Goal: Task Accomplishment & Management: Manage account settings

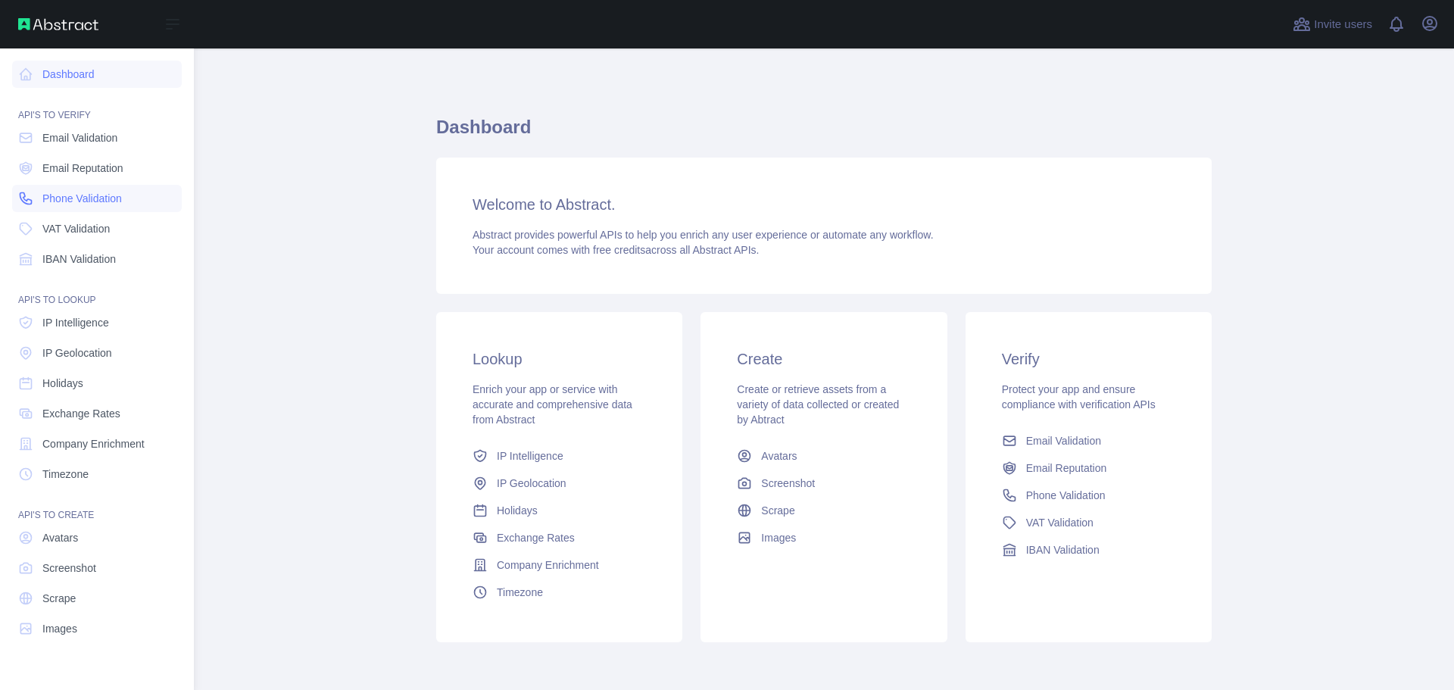
click at [98, 198] on span "Phone Validation" at bounding box center [82, 198] width 80 height 15
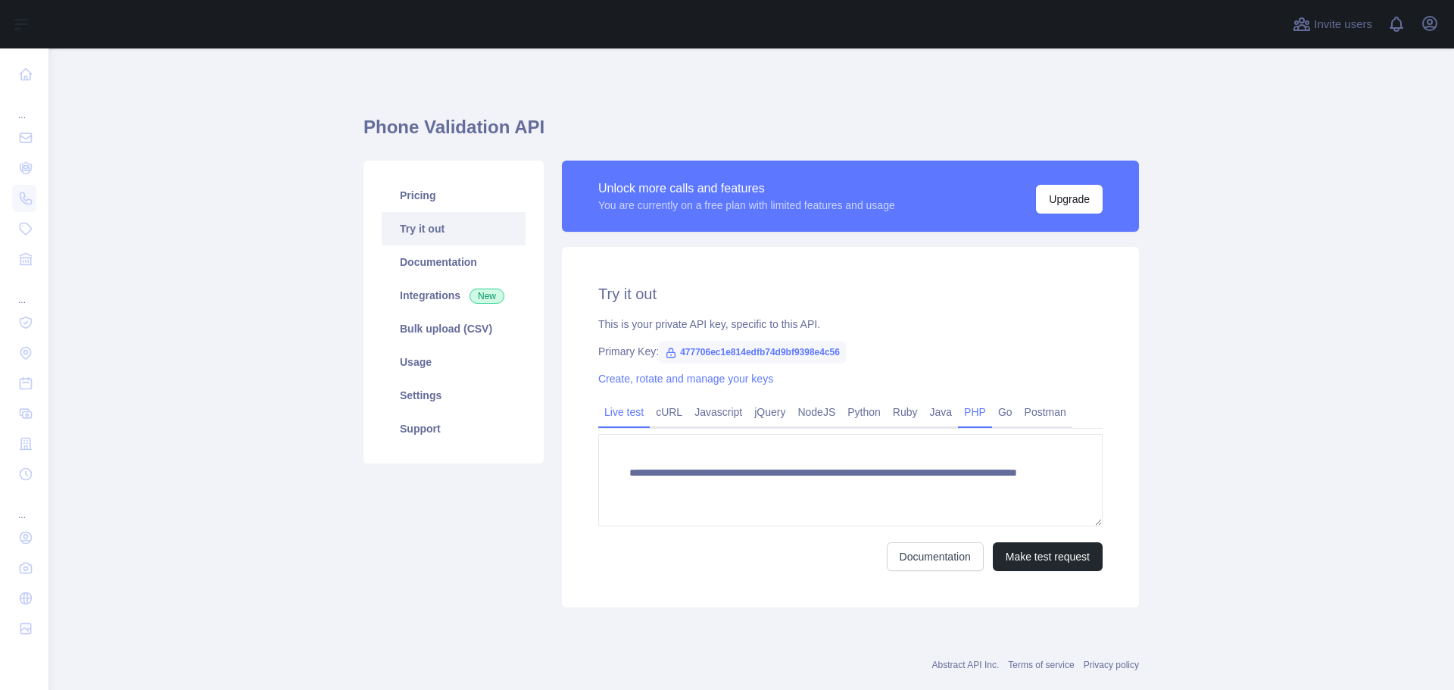
click at [962, 412] on link "PHP" at bounding box center [975, 412] width 34 height 24
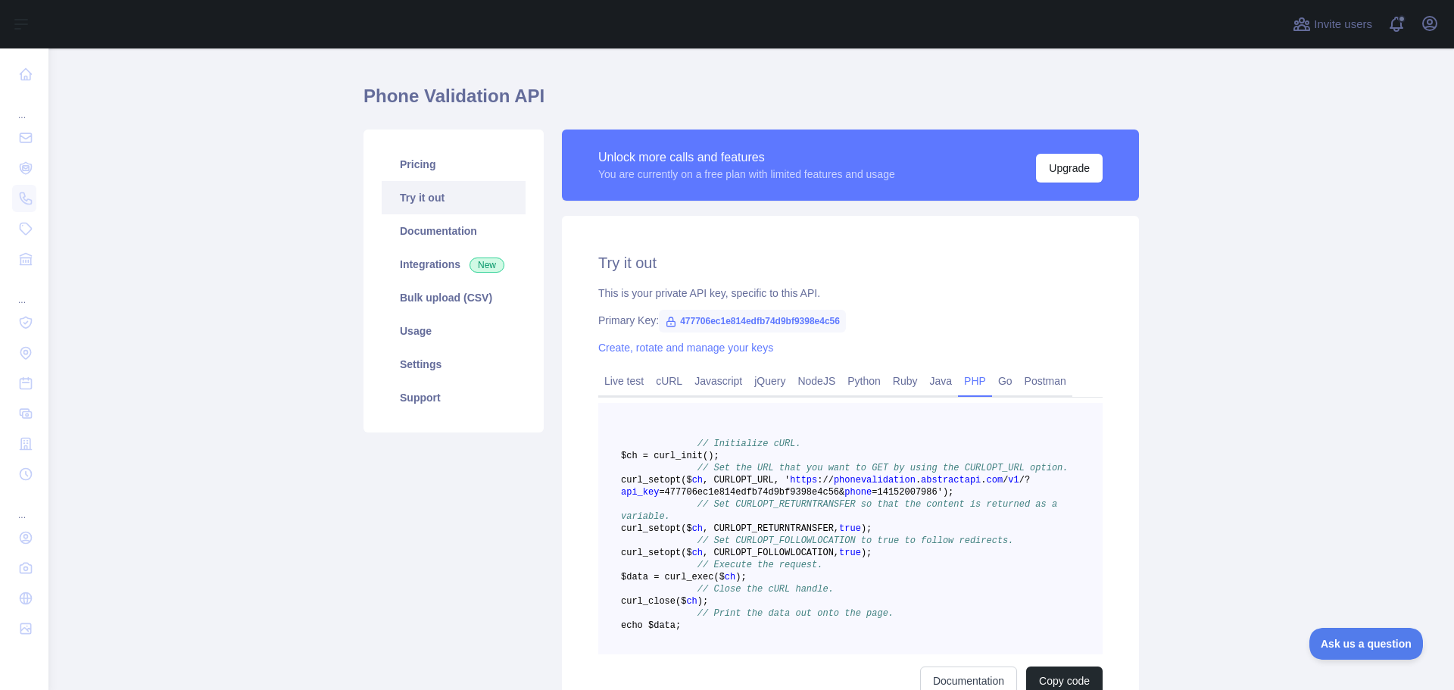
scroll to position [30, 0]
click at [445, 253] on link "Integrations New" at bounding box center [454, 264] width 144 height 33
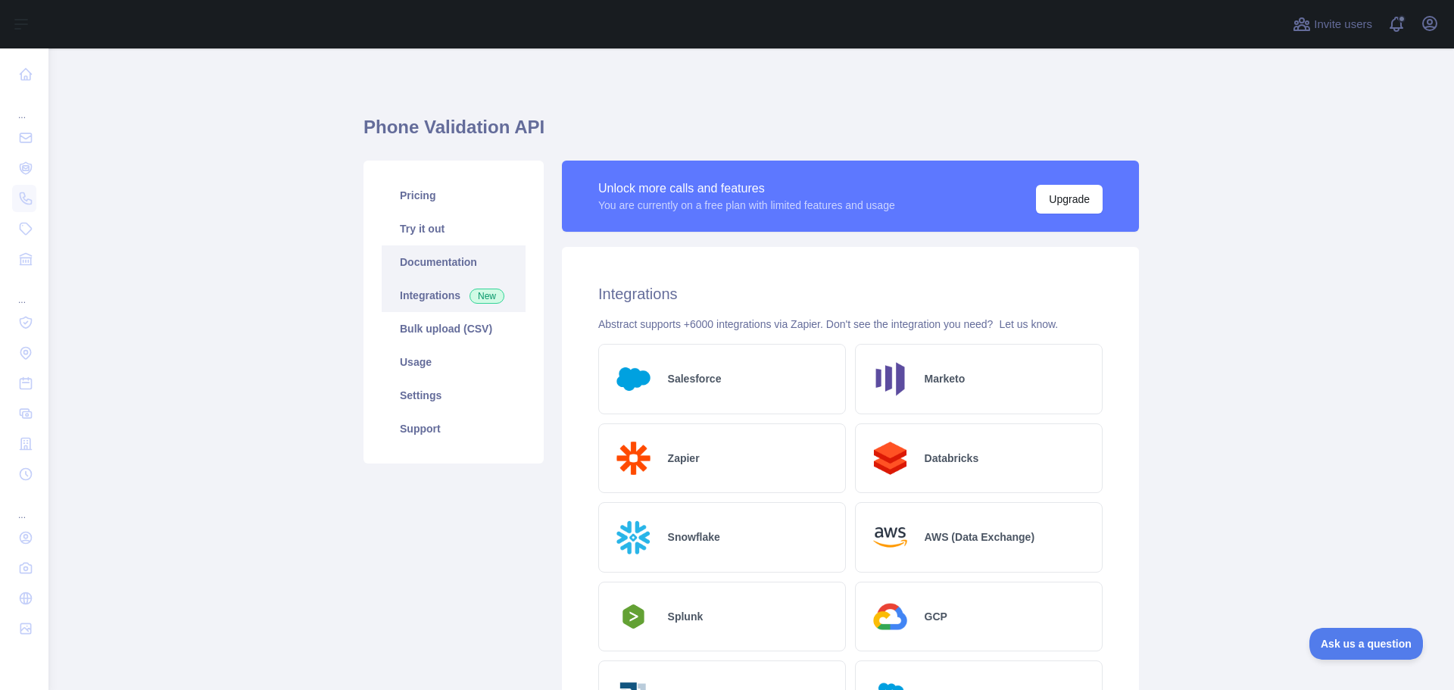
click at [426, 273] on link "Documentation" at bounding box center [454, 261] width 144 height 33
click at [476, 253] on link "Documentation" at bounding box center [454, 261] width 144 height 33
click at [454, 192] on link "Pricing" at bounding box center [454, 195] width 144 height 33
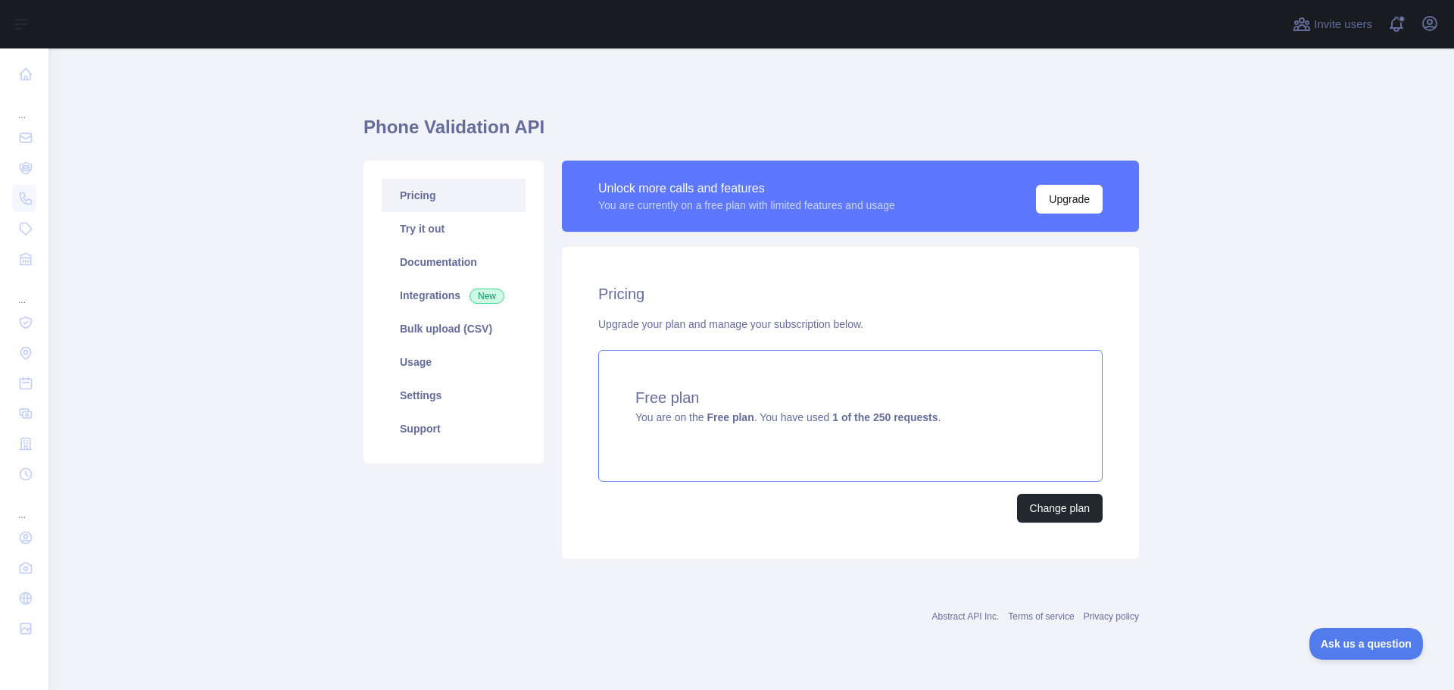
click at [867, 425] on div "Free plan You are on the Free plan . You have used 1 of the 250 requests ." at bounding box center [850, 416] width 504 height 132
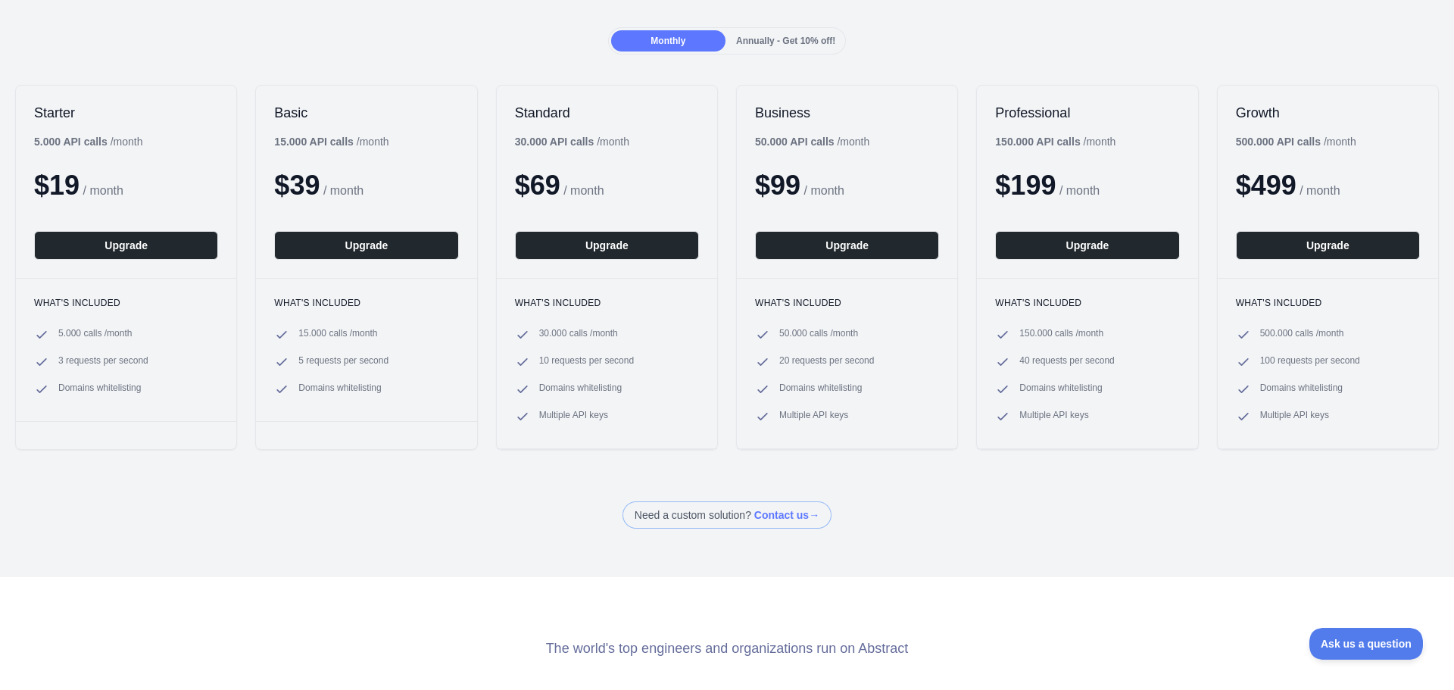
scroll to position [132, 0]
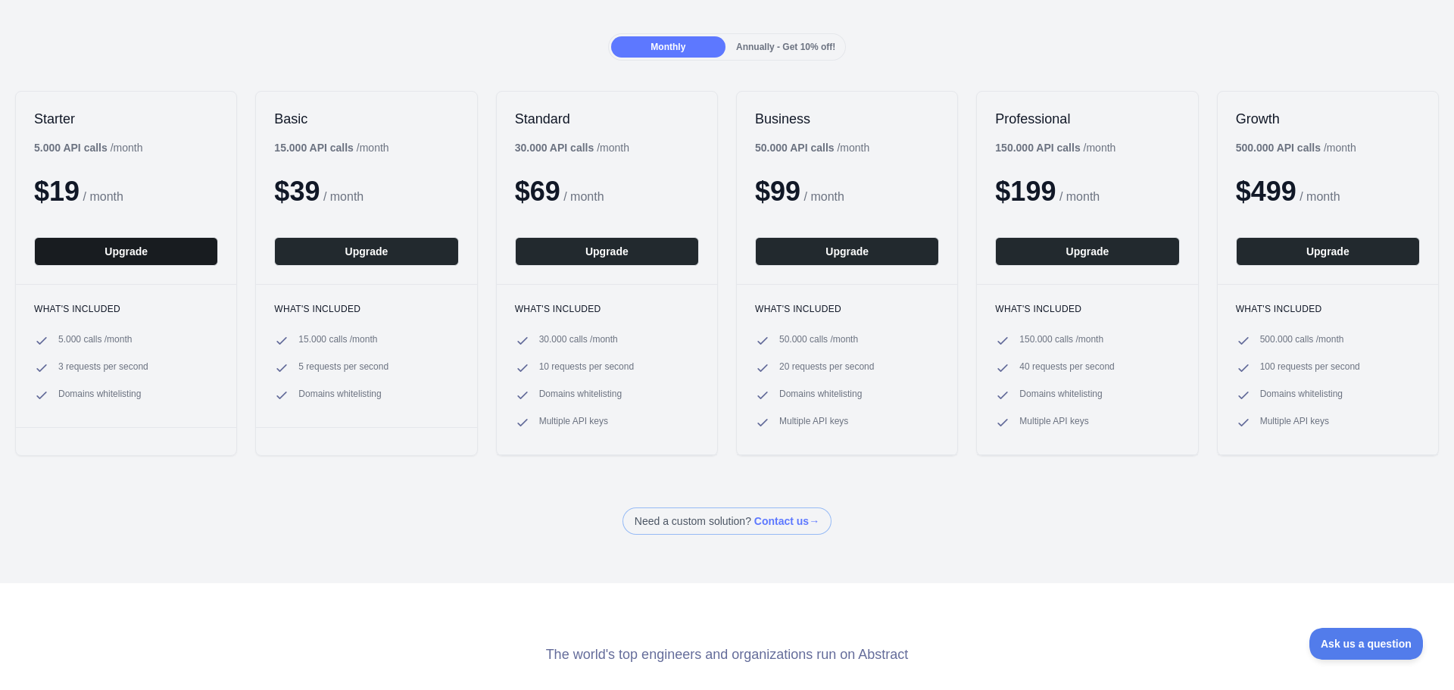
click at [155, 253] on button "Upgrade" at bounding box center [126, 251] width 184 height 29
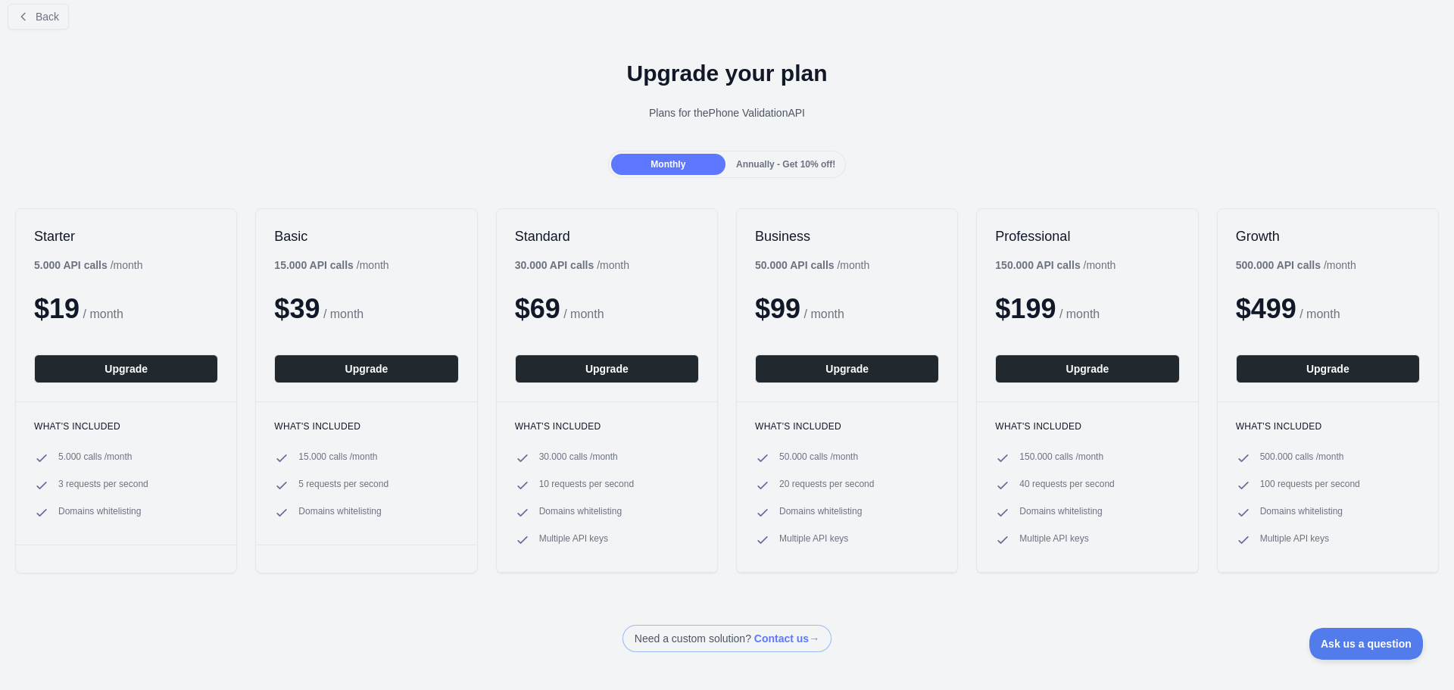
scroll to position [0, 0]
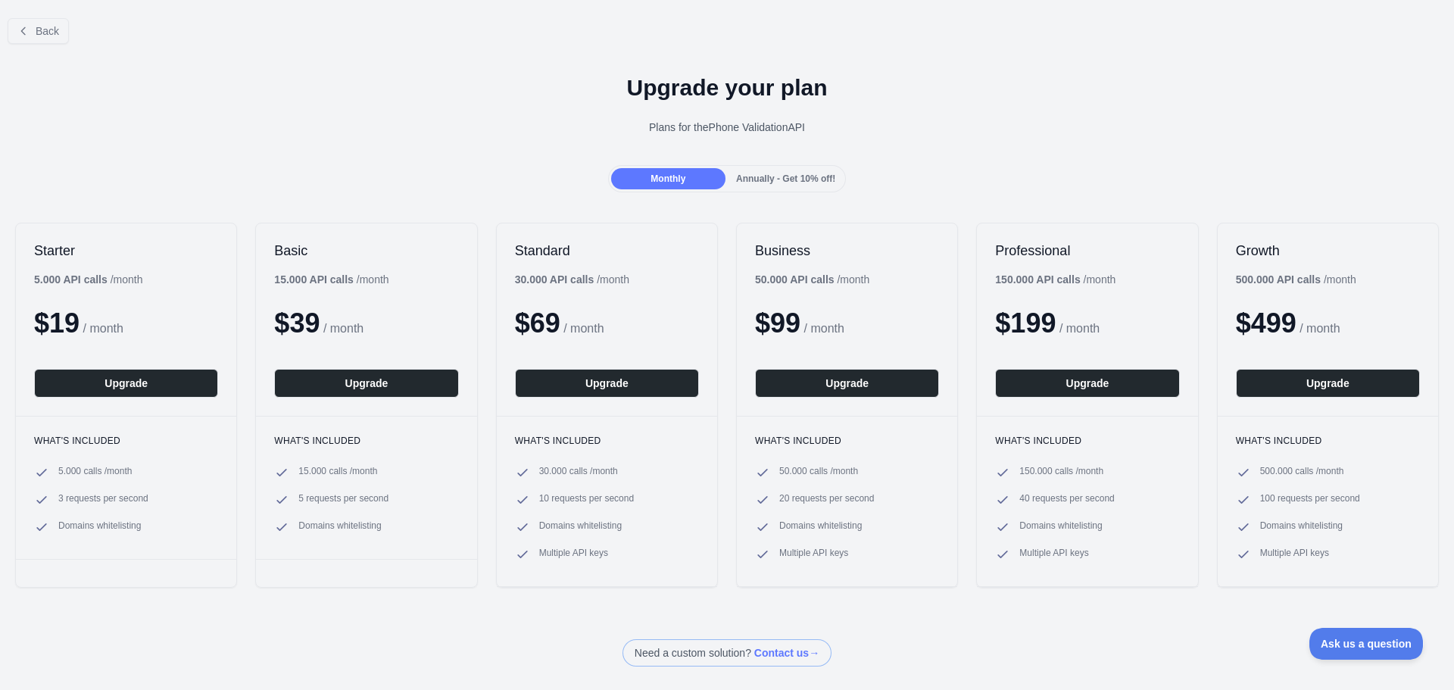
click at [785, 181] on span "Annually - Get 10% off!" at bounding box center [785, 178] width 99 height 11
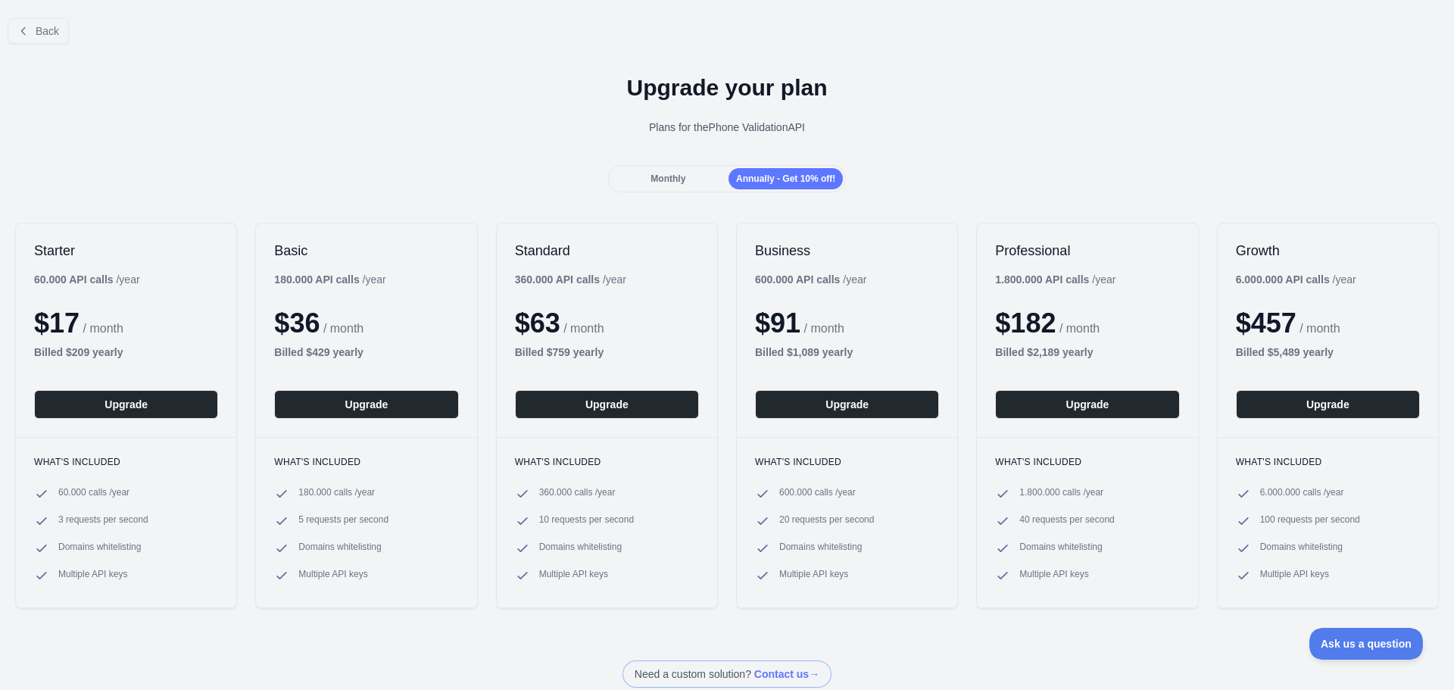
click at [674, 186] on div "Monthly" at bounding box center [668, 178] width 114 height 21
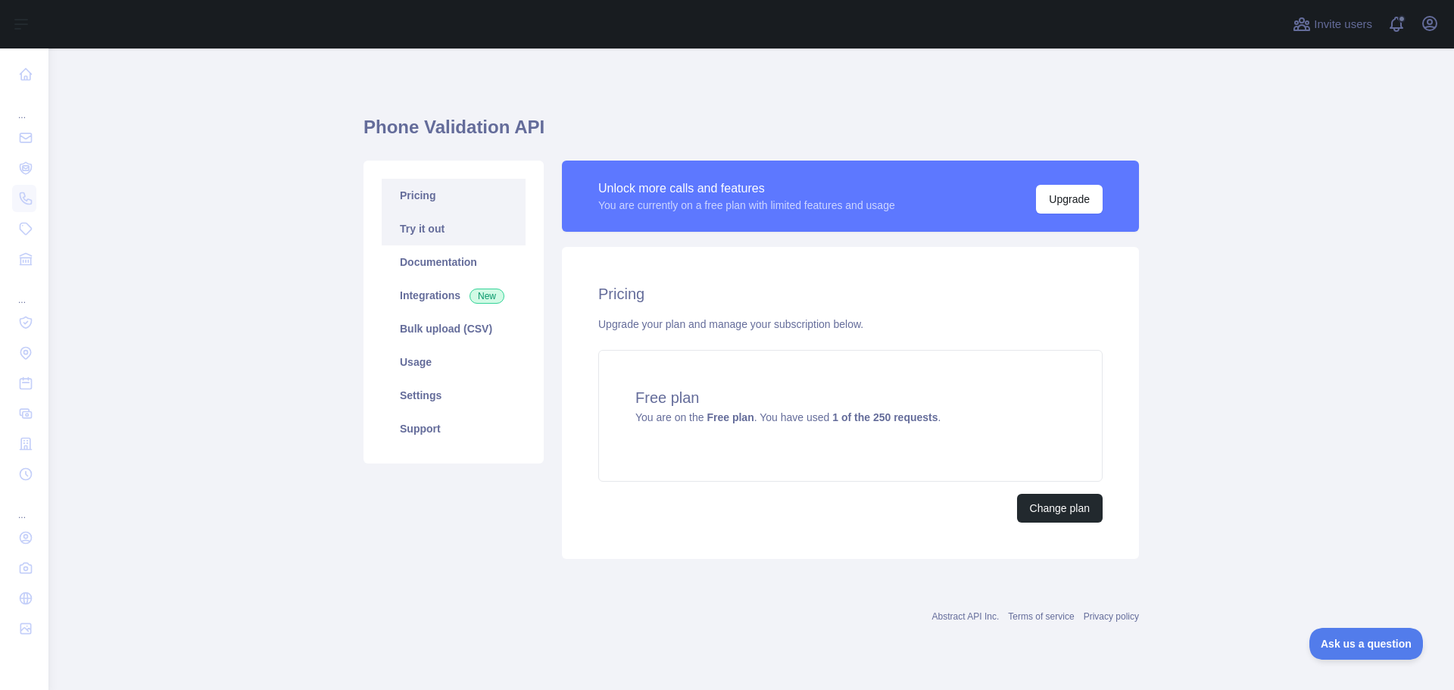
click at [484, 236] on link "Try it out" at bounding box center [454, 228] width 144 height 33
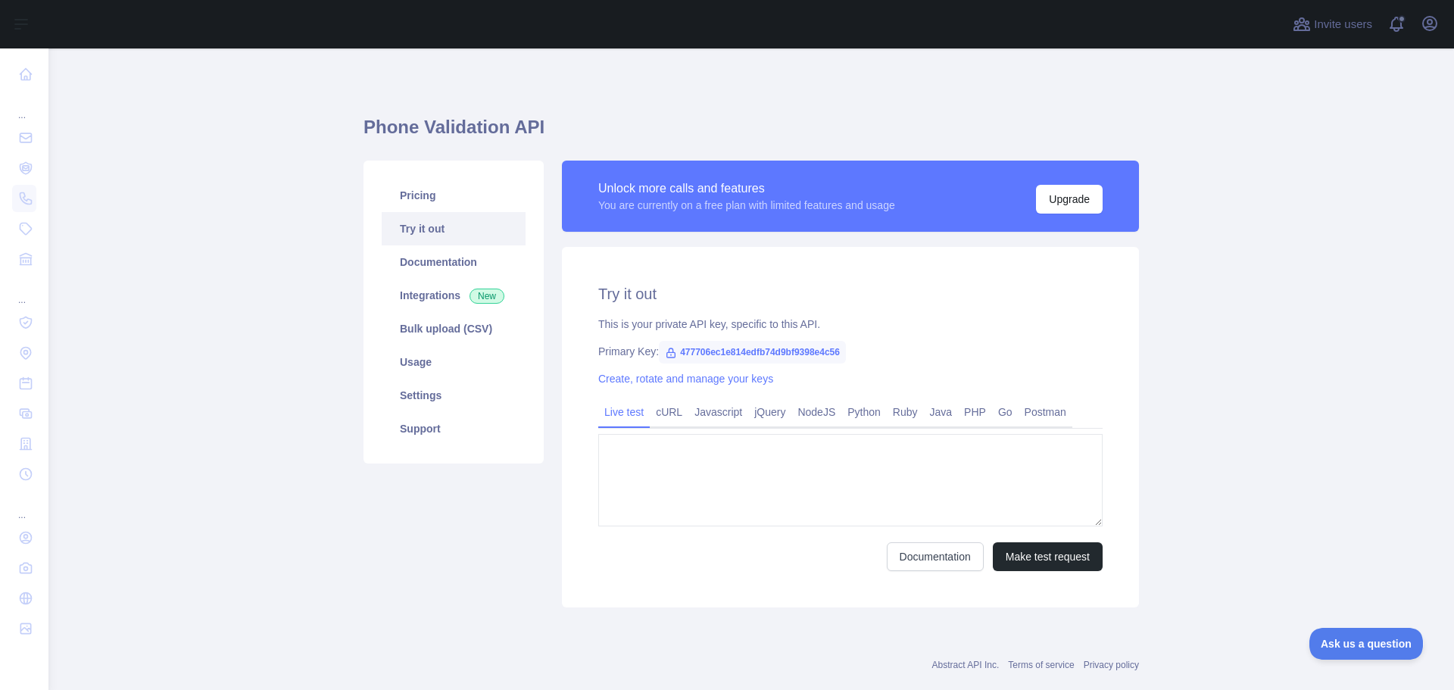
type textarea "**********"
click at [958, 410] on link "PHP" at bounding box center [975, 412] width 34 height 24
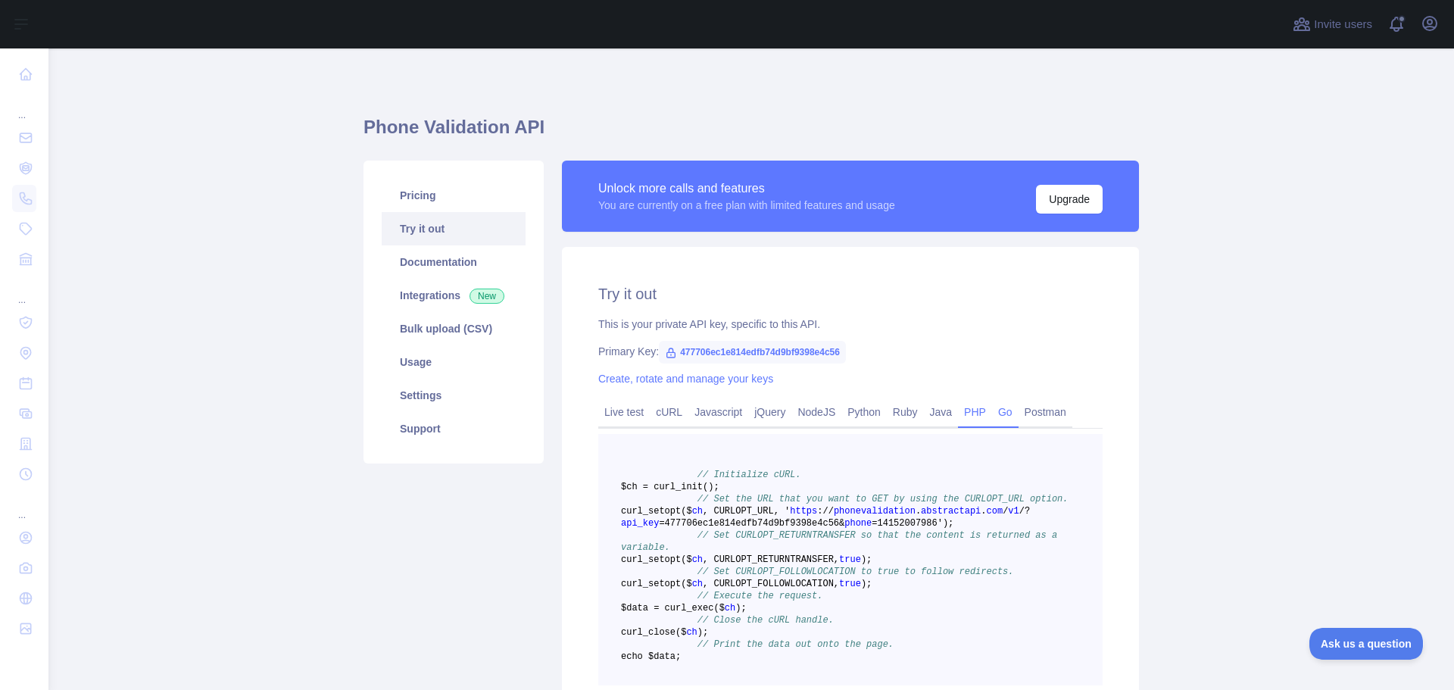
click at [1002, 411] on link "Go" at bounding box center [1005, 412] width 27 height 24
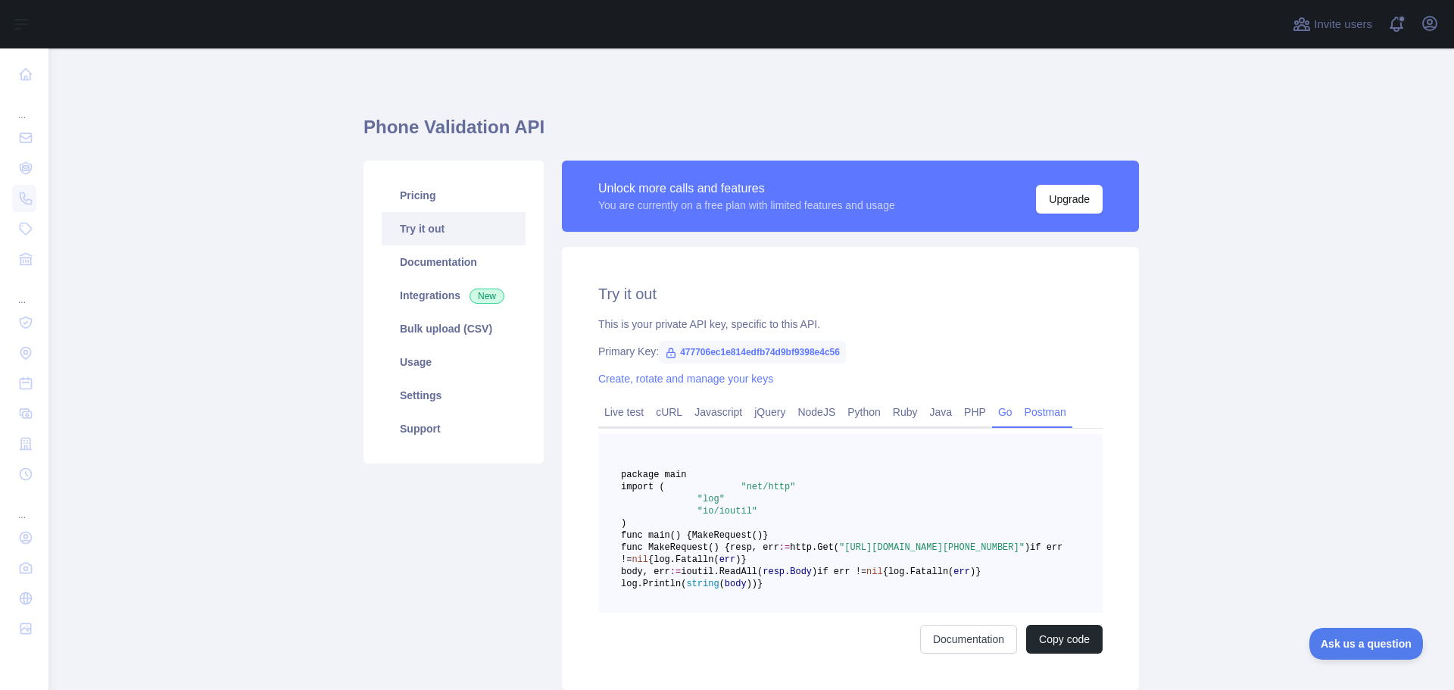
click at [1029, 411] on link "Postman" at bounding box center [1046, 412] width 54 height 24
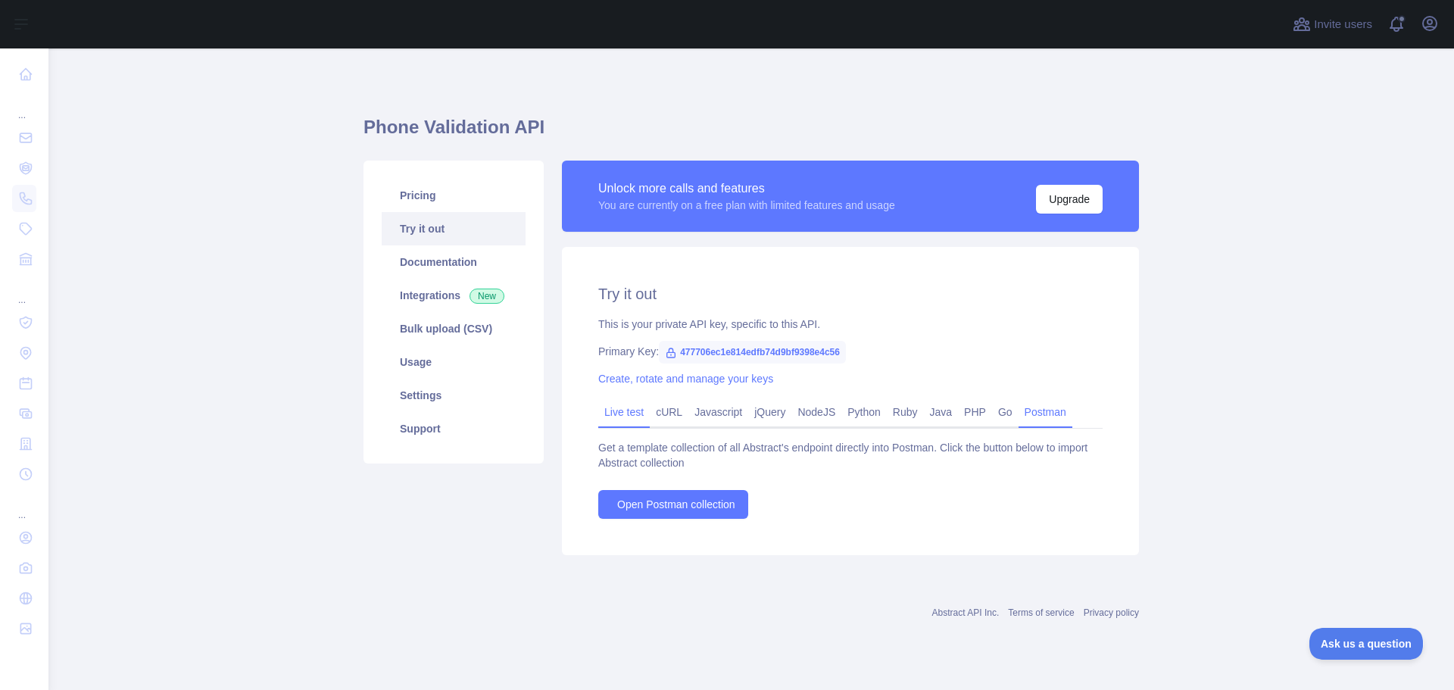
click at [625, 417] on link "Live test" at bounding box center [624, 412] width 52 height 24
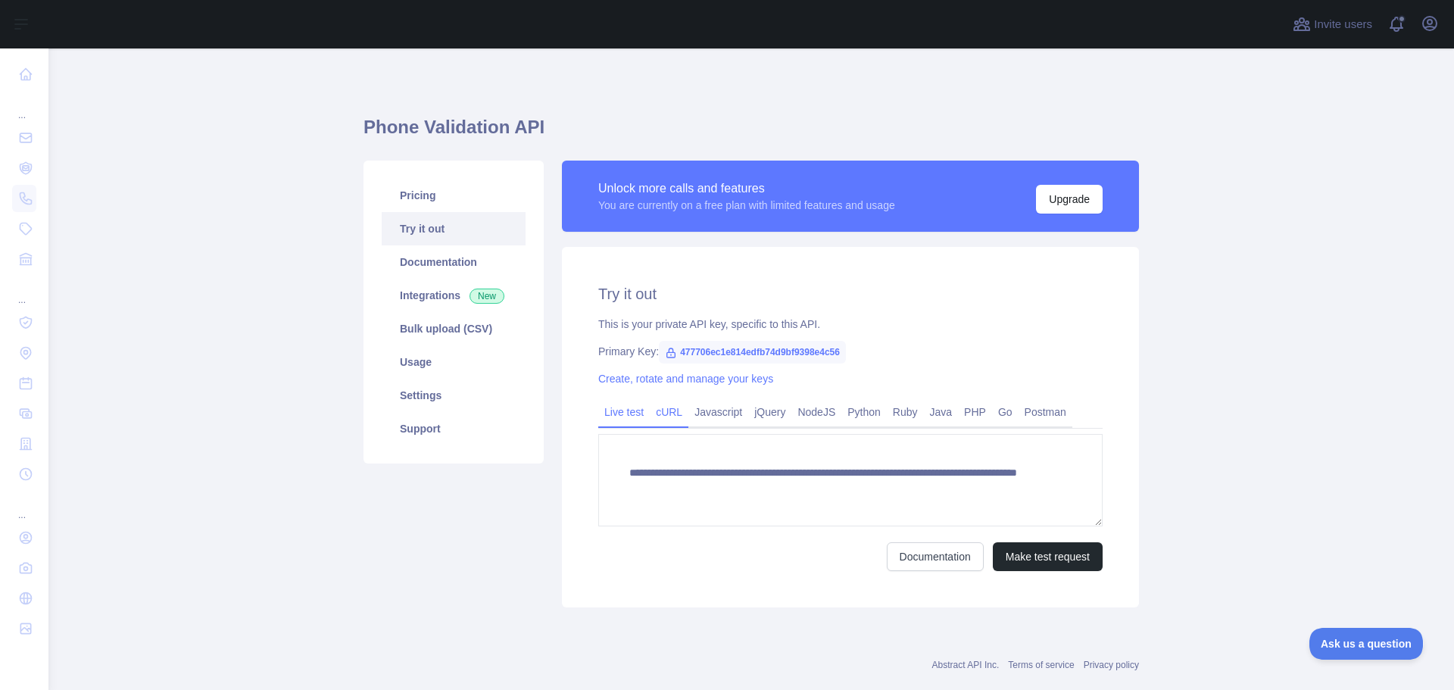
click at [656, 414] on link "cURL" at bounding box center [669, 412] width 39 height 24
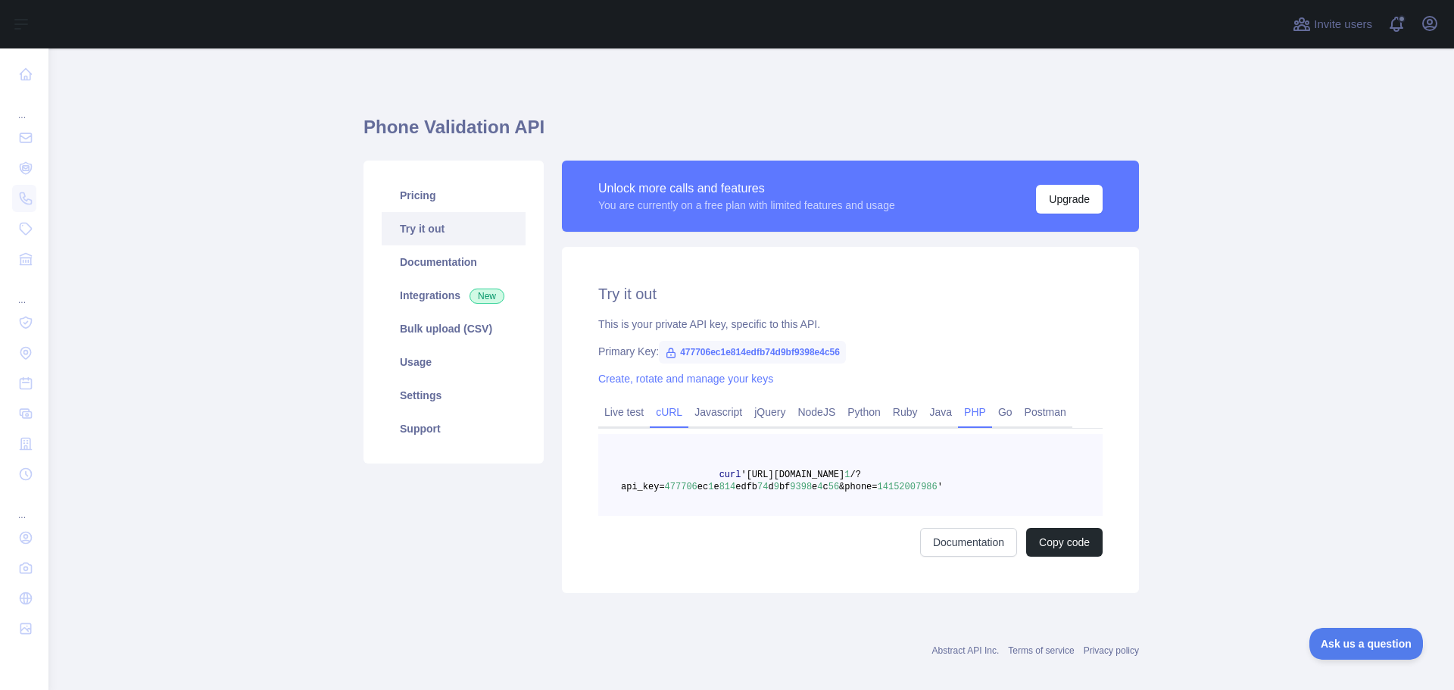
click at [969, 410] on link "PHP" at bounding box center [975, 412] width 34 height 24
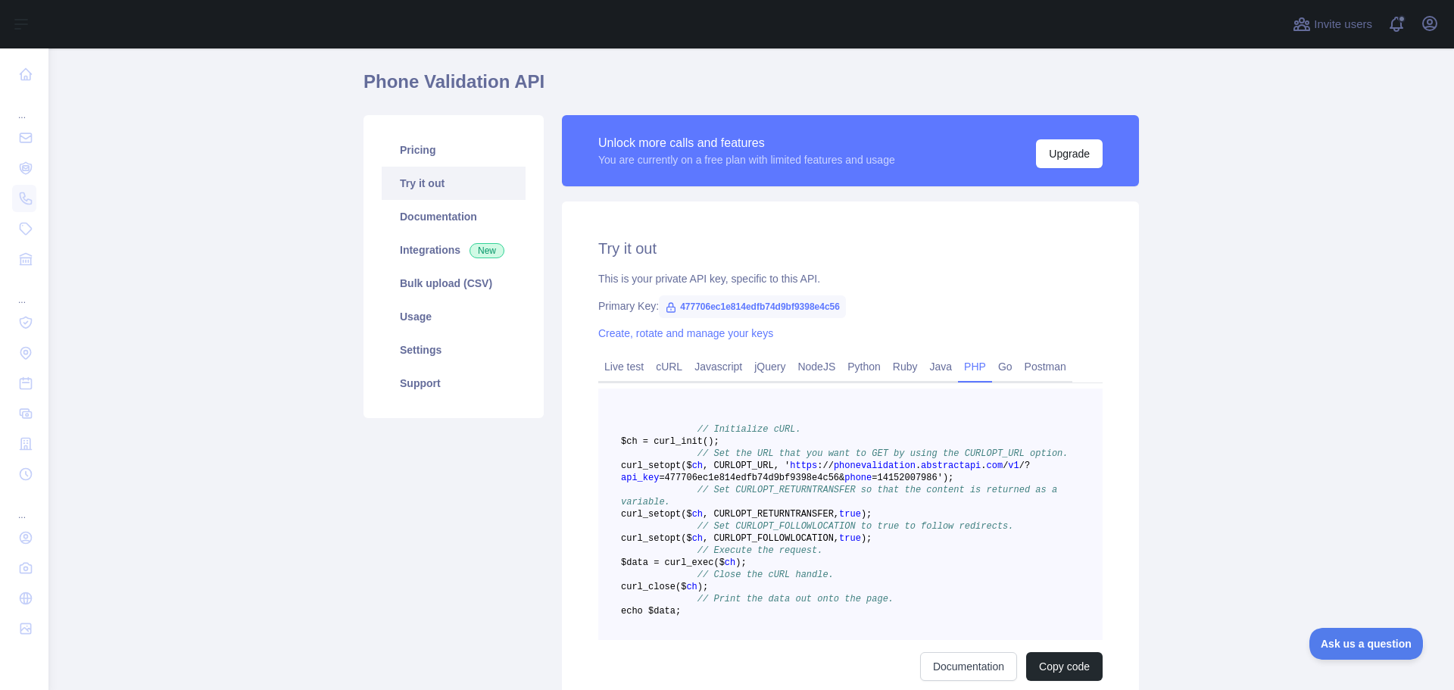
scroll to position [151, 0]
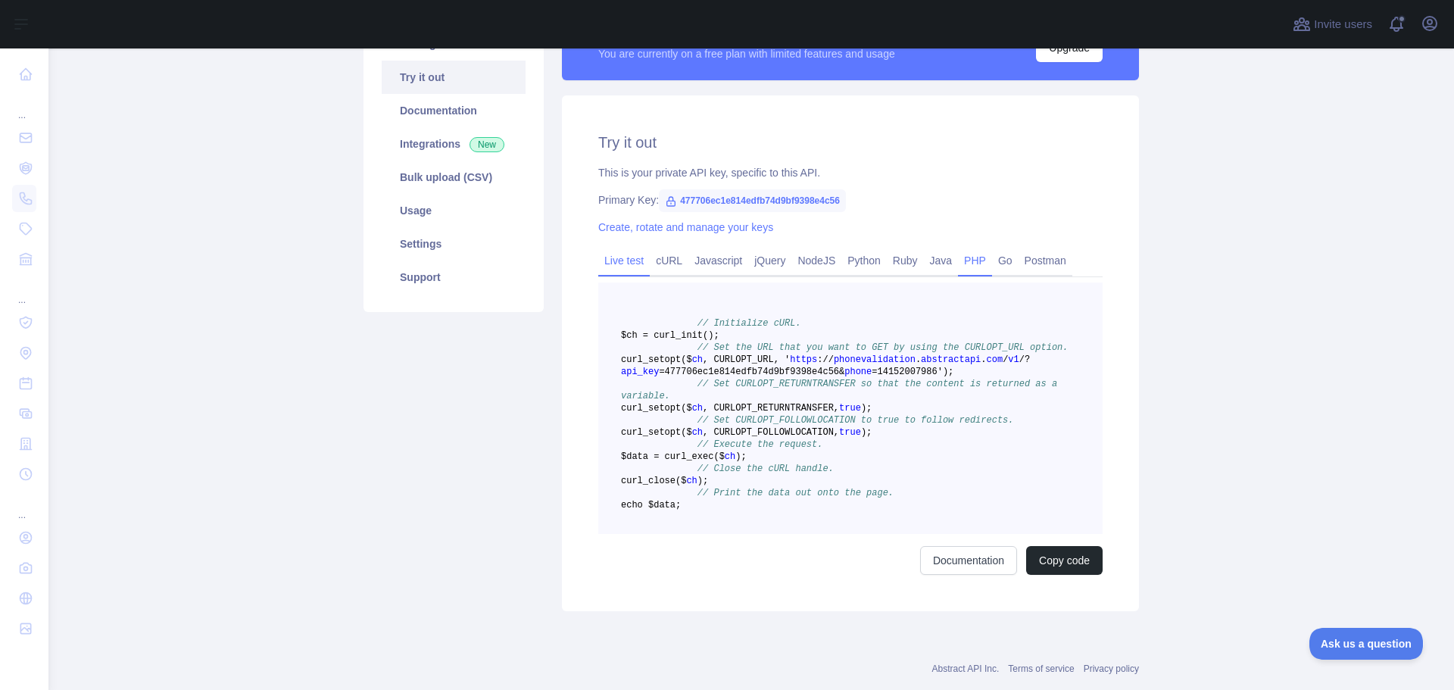
click at [631, 265] on link "Live test" at bounding box center [624, 260] width 52 height 24
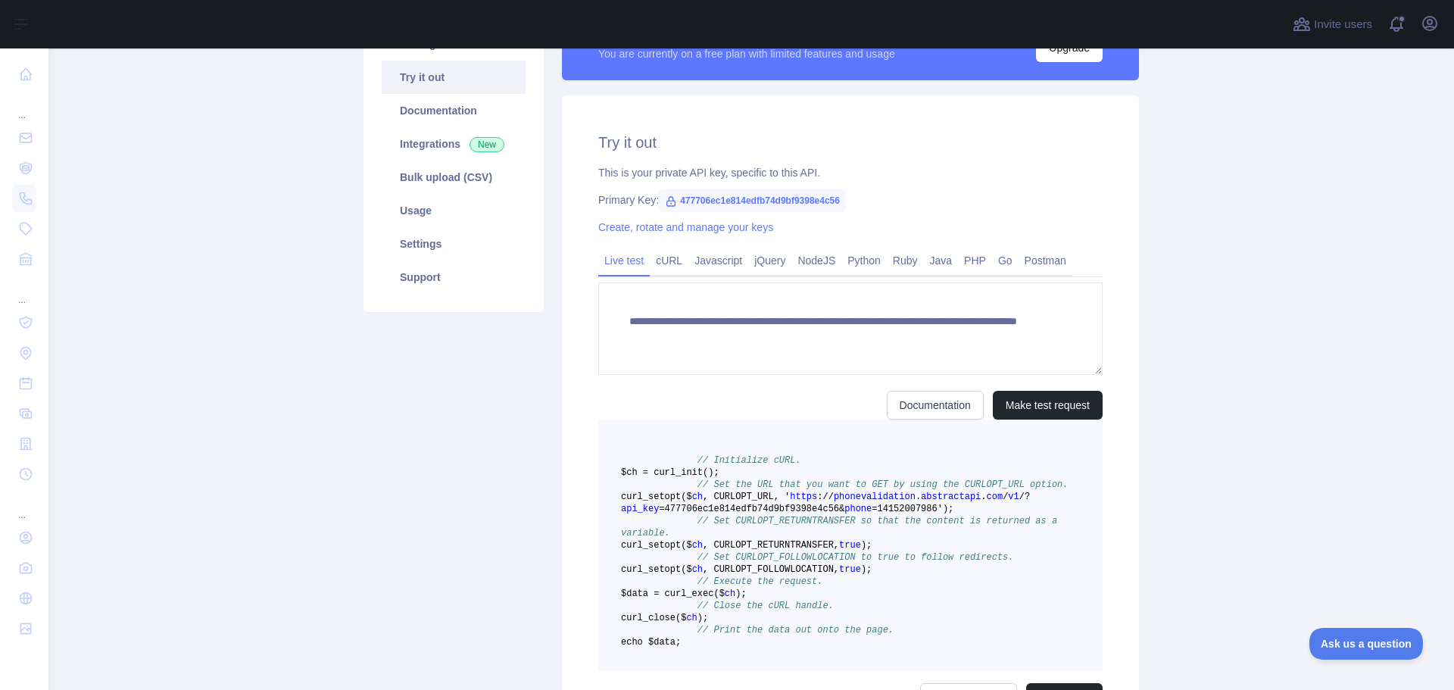
scroll to position [30, 0]
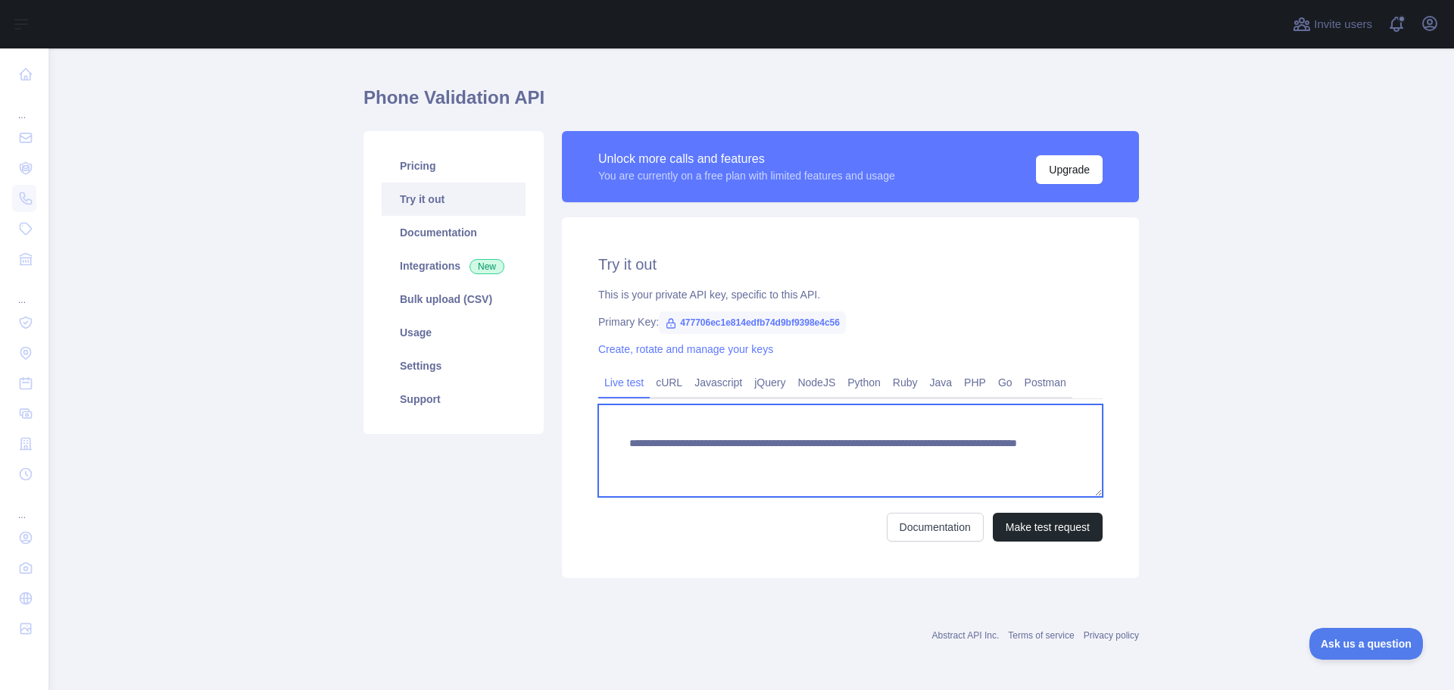
click at [699, 461] on textarea "**********" at bounding box center [850, 450] width 504 height 92
click at [838, 453] on textarea "**********" at bounding box center [850, 450] width 504 height 92
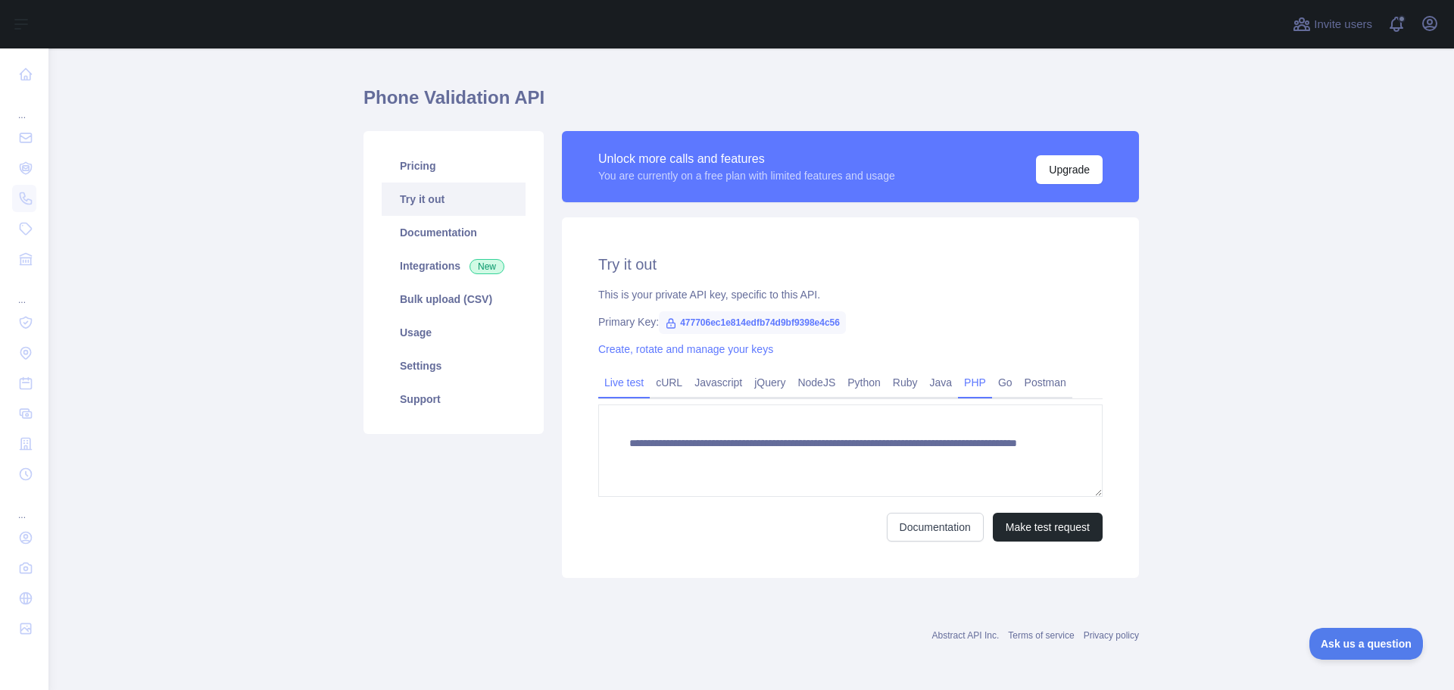
click at [958, 382] on link "PHP" at bounding box center [975, 382] width 34 height 24
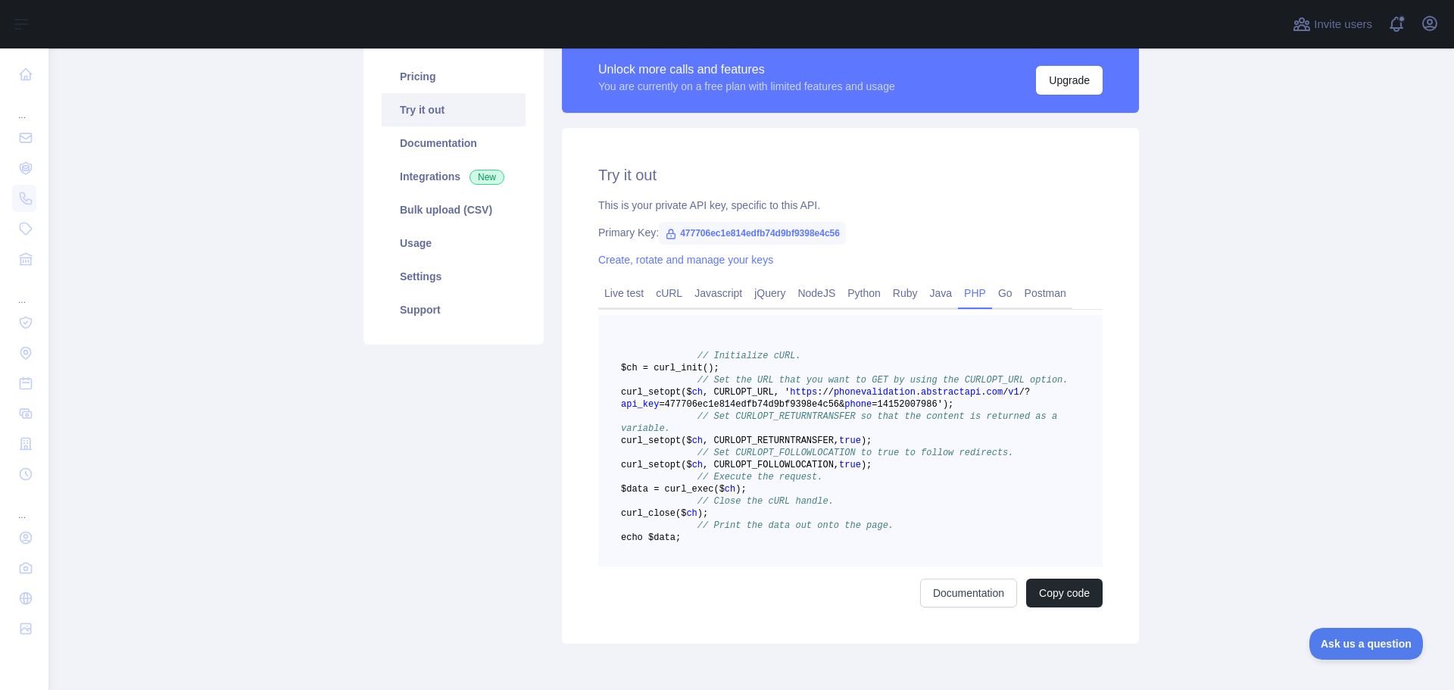
scroll to position [181, 0]
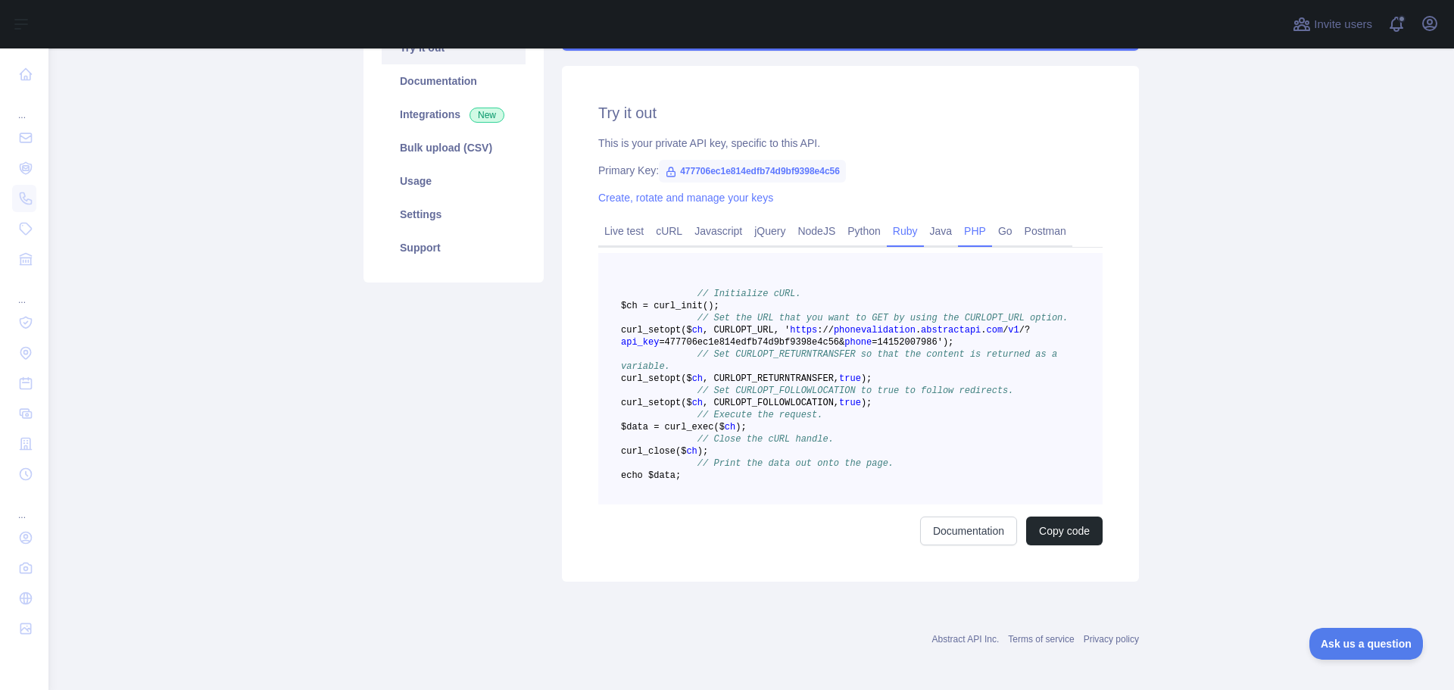
click at [901, 232] on link "Ruby" at bounding box center [905, 231] width 37 height 24
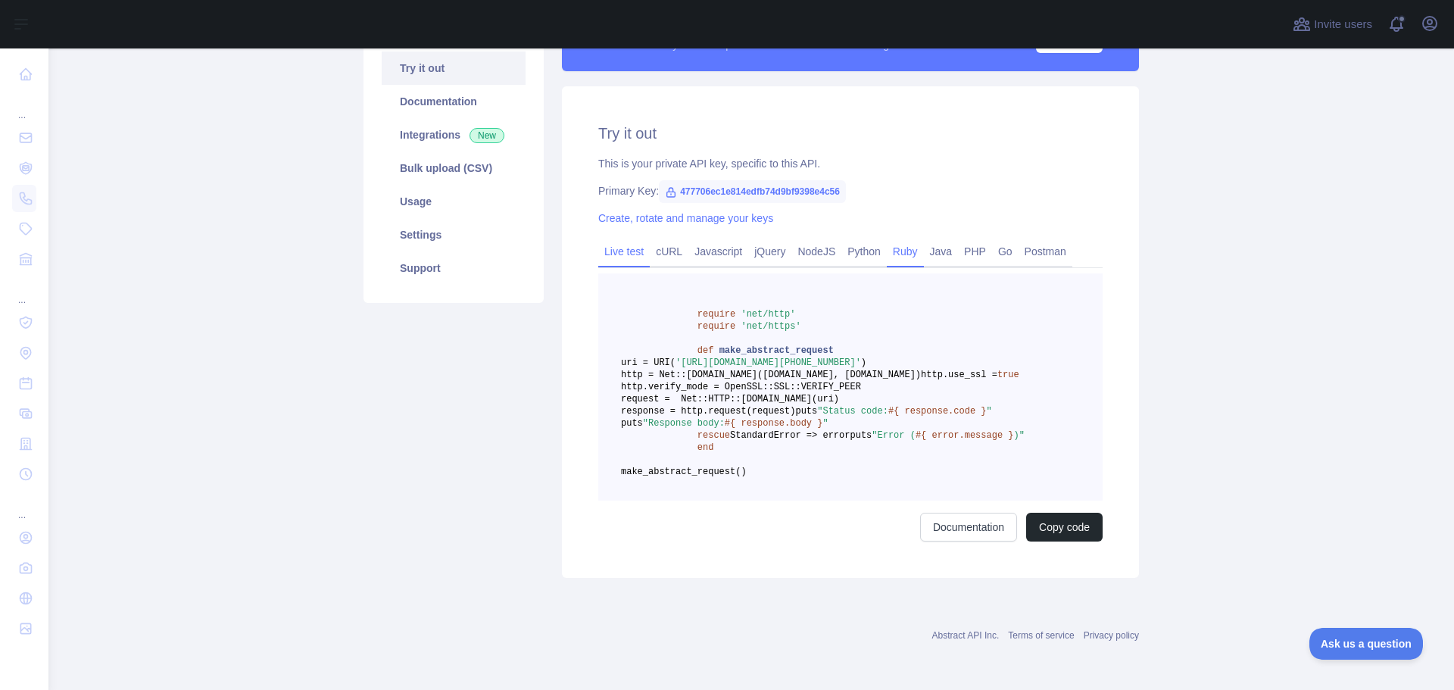
click at [636, 239] on link "Live test" at bounding box center [624, 251] width 52 height 24
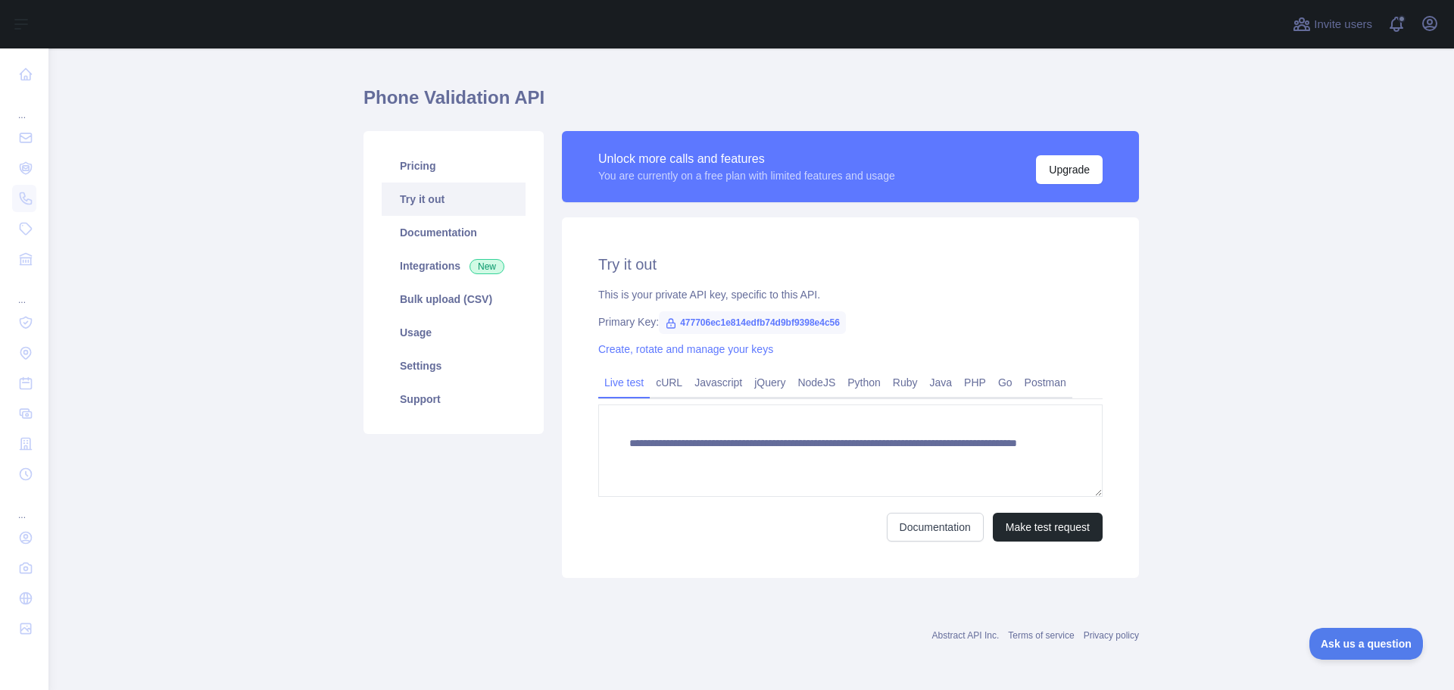
scroll to position [30, 0]
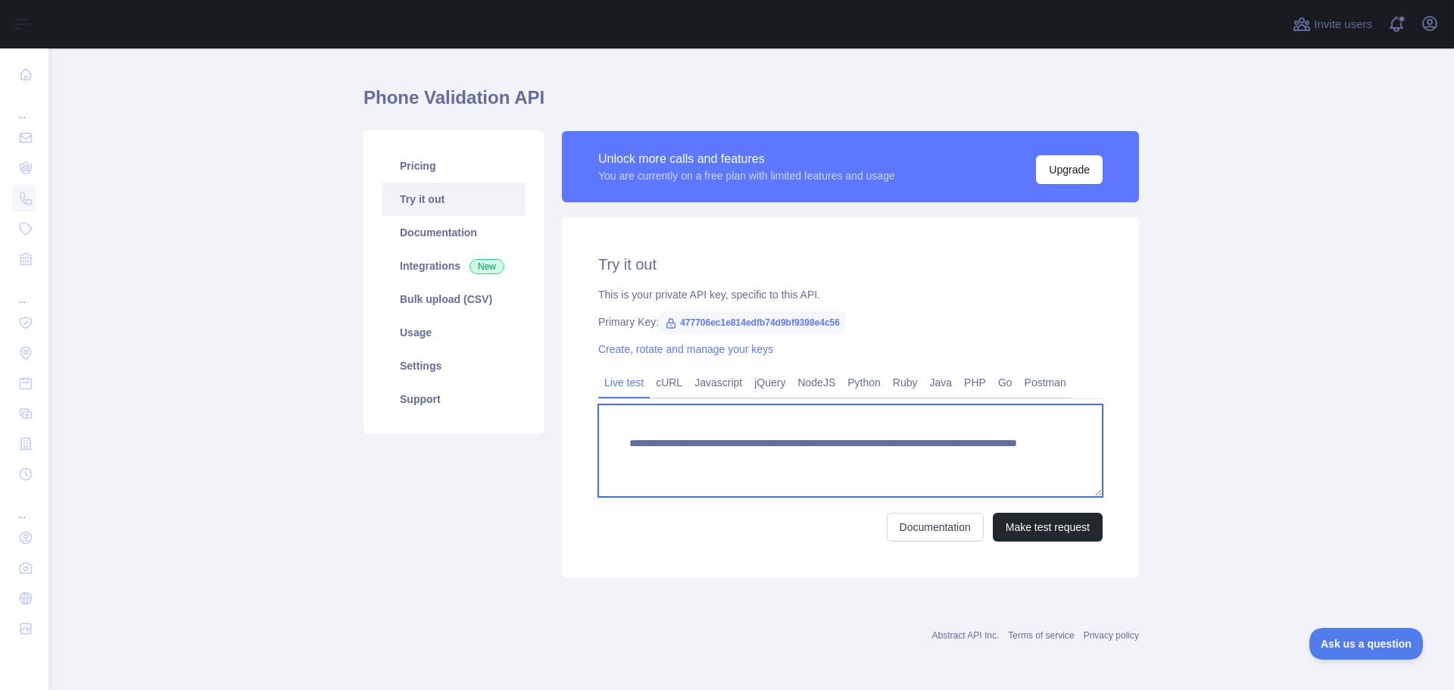
click at [715, 461] on textarea "**********" at bounding box center [850, 450] width 504 height 92
click at [971, 457] on textarea "**********" at bounding box center [850, 450] width 504 height 92
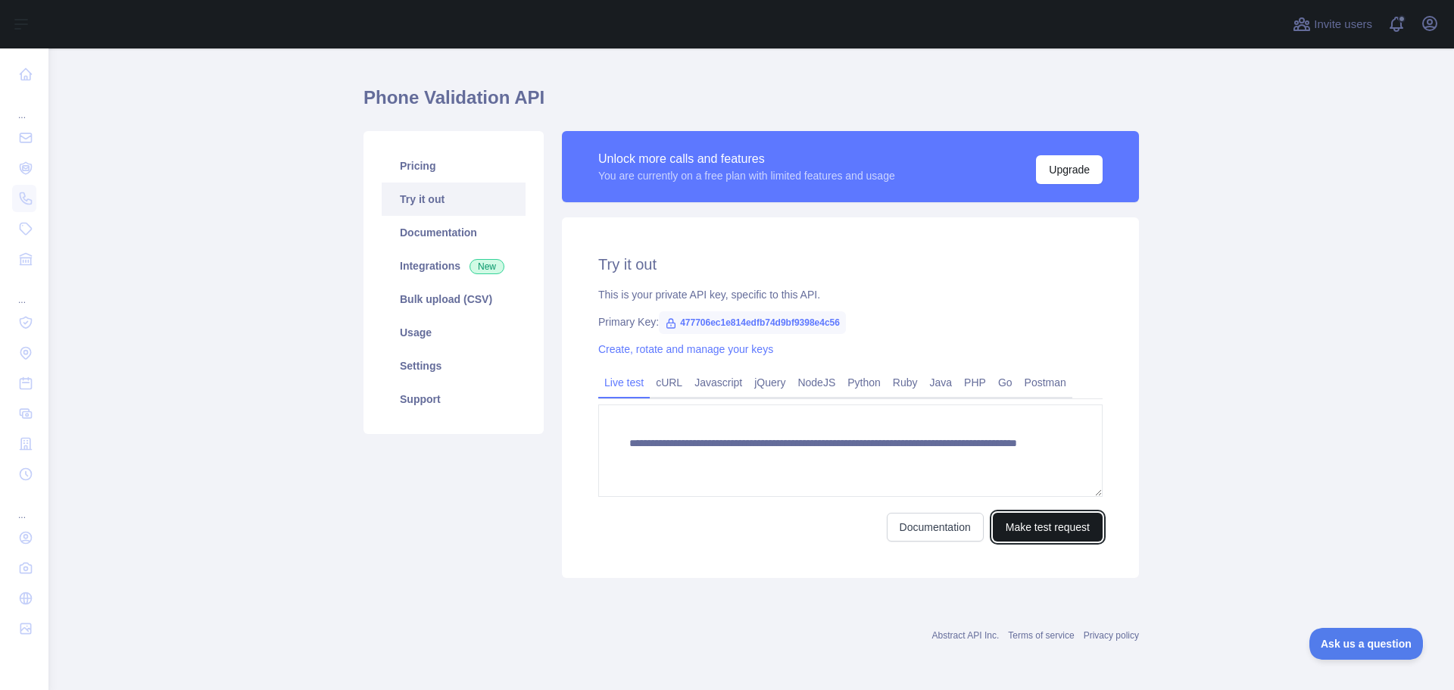
click at [1044, 535] on button "Make test request" at bounding box center [1048, 527] width 110 height 29
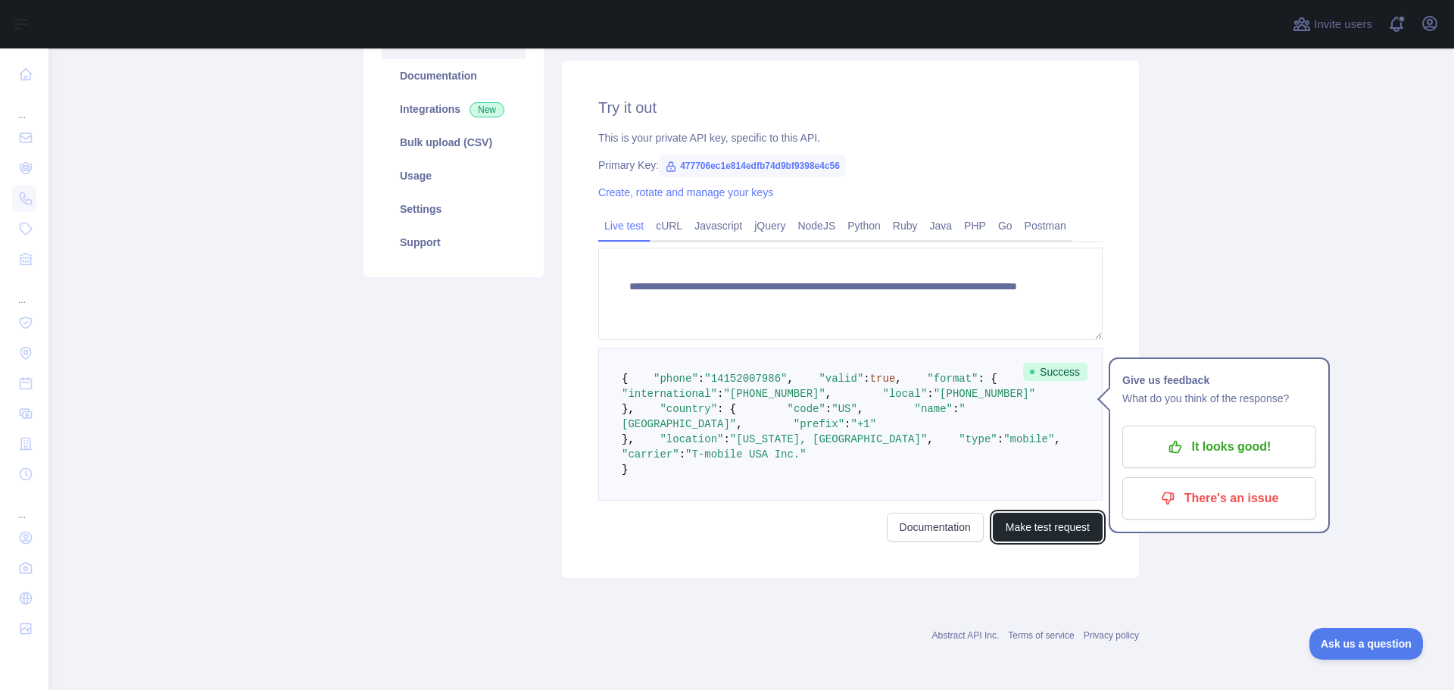
scroll to position [323, 0]
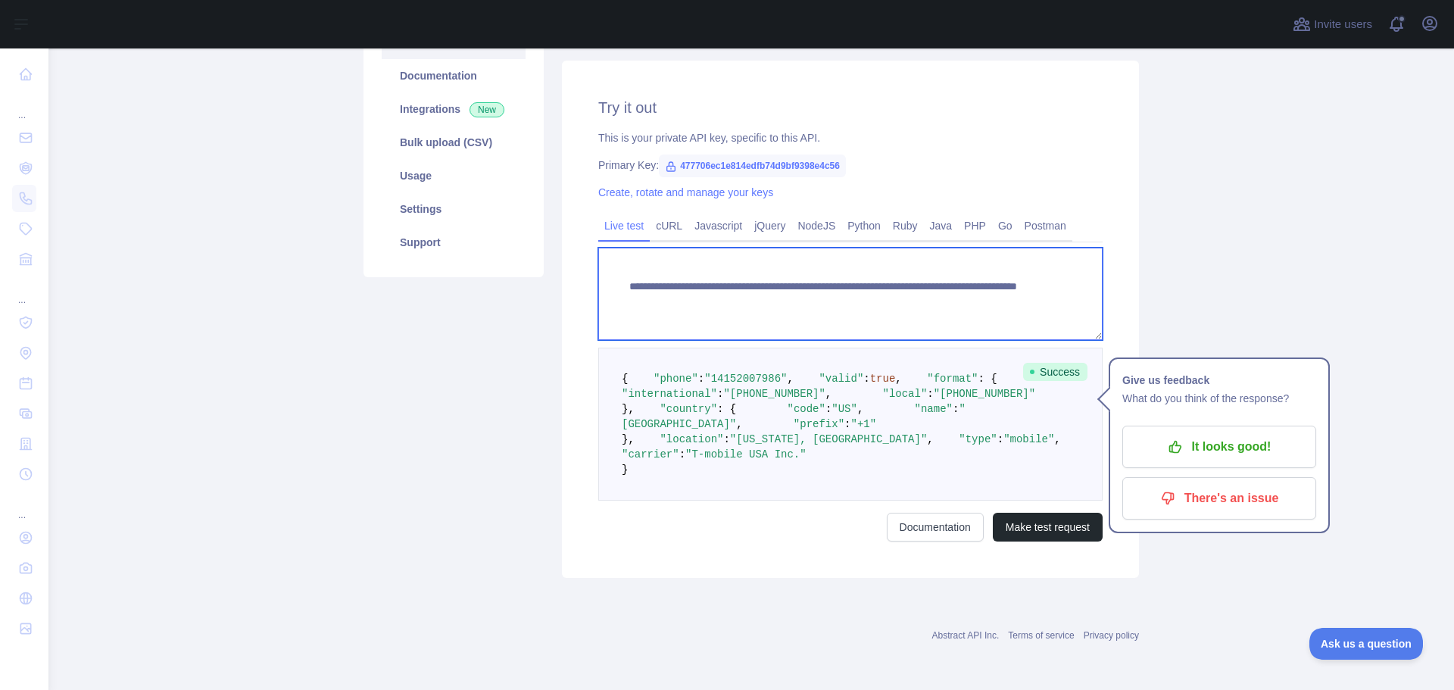
click at [922, 248] on textarea "**********" at bounding box center [850, 294] width 504 height 92
type textarea "**********"
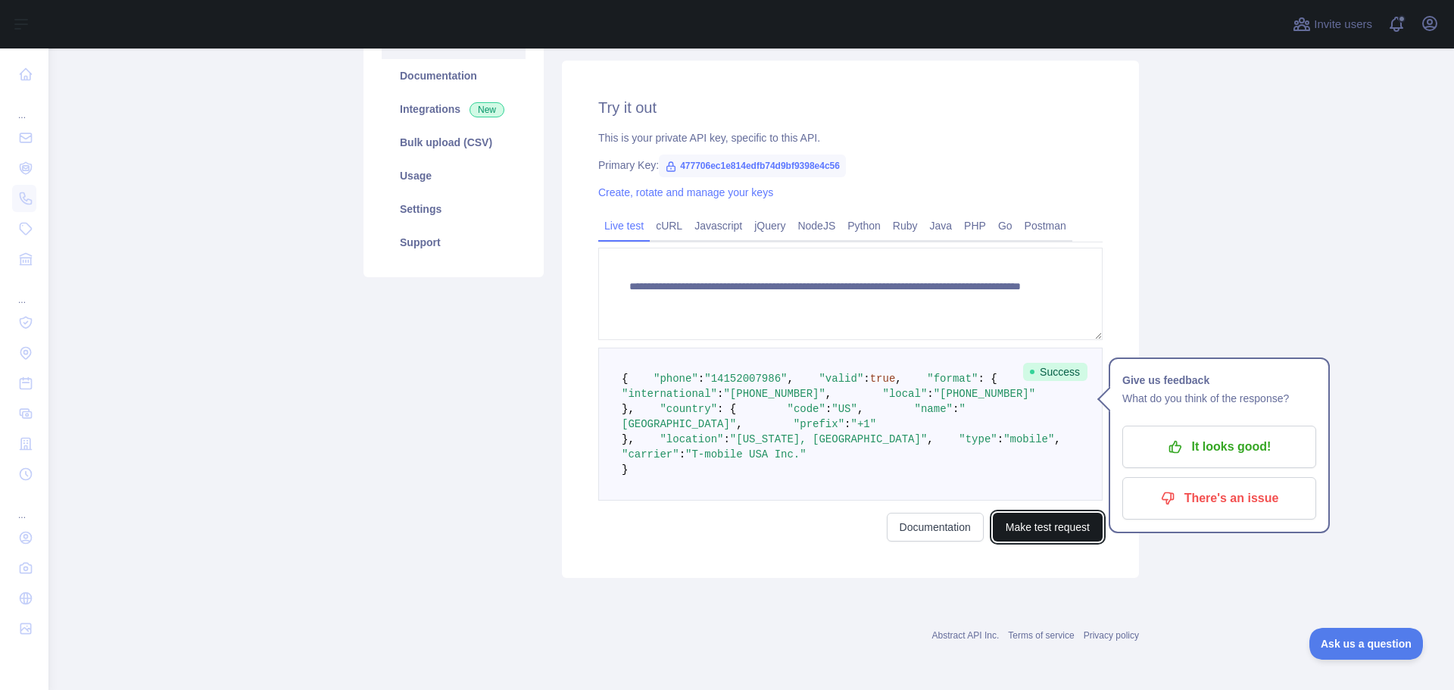
click at [1057, 533] on button "Make test request" at bounding box center [1048, 527] width 110 height 29
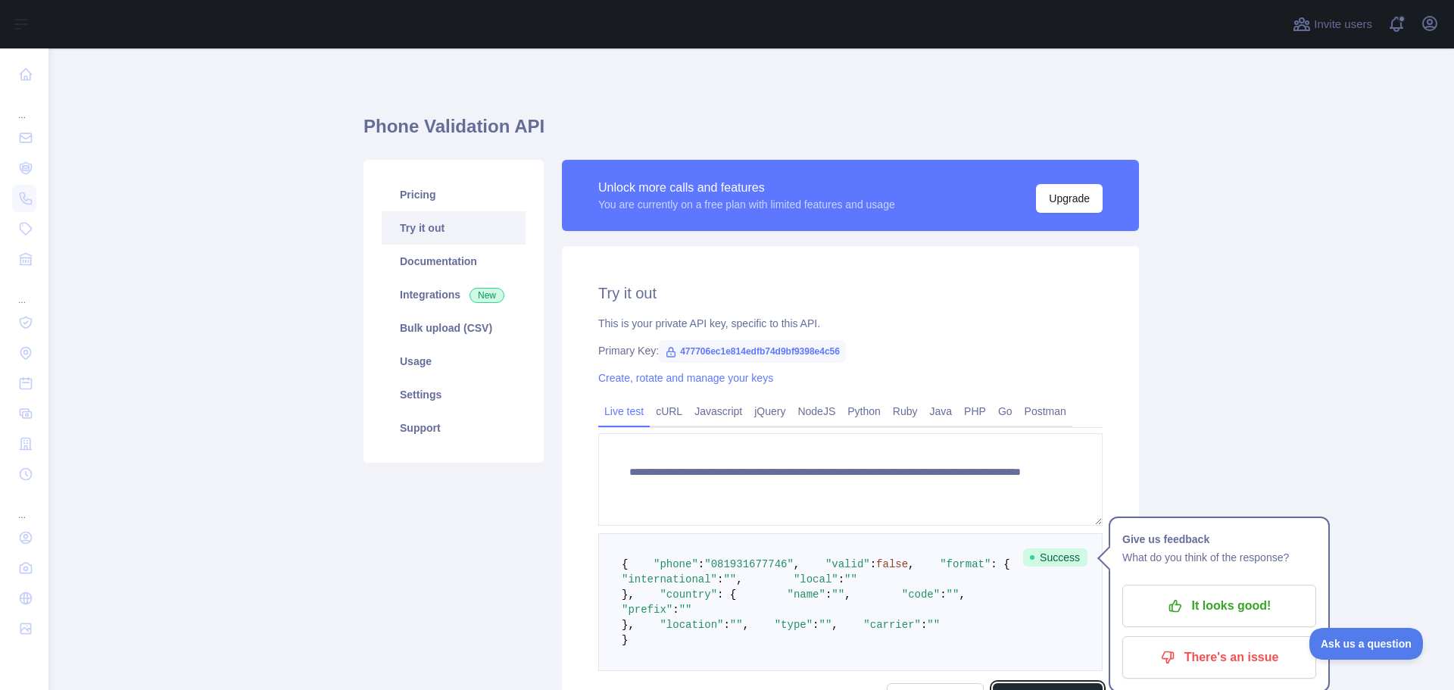
scroll to position [0, 0]
click at [455, 192] on link "Pricing" at bounding box center [454, 195] width 144 height 33
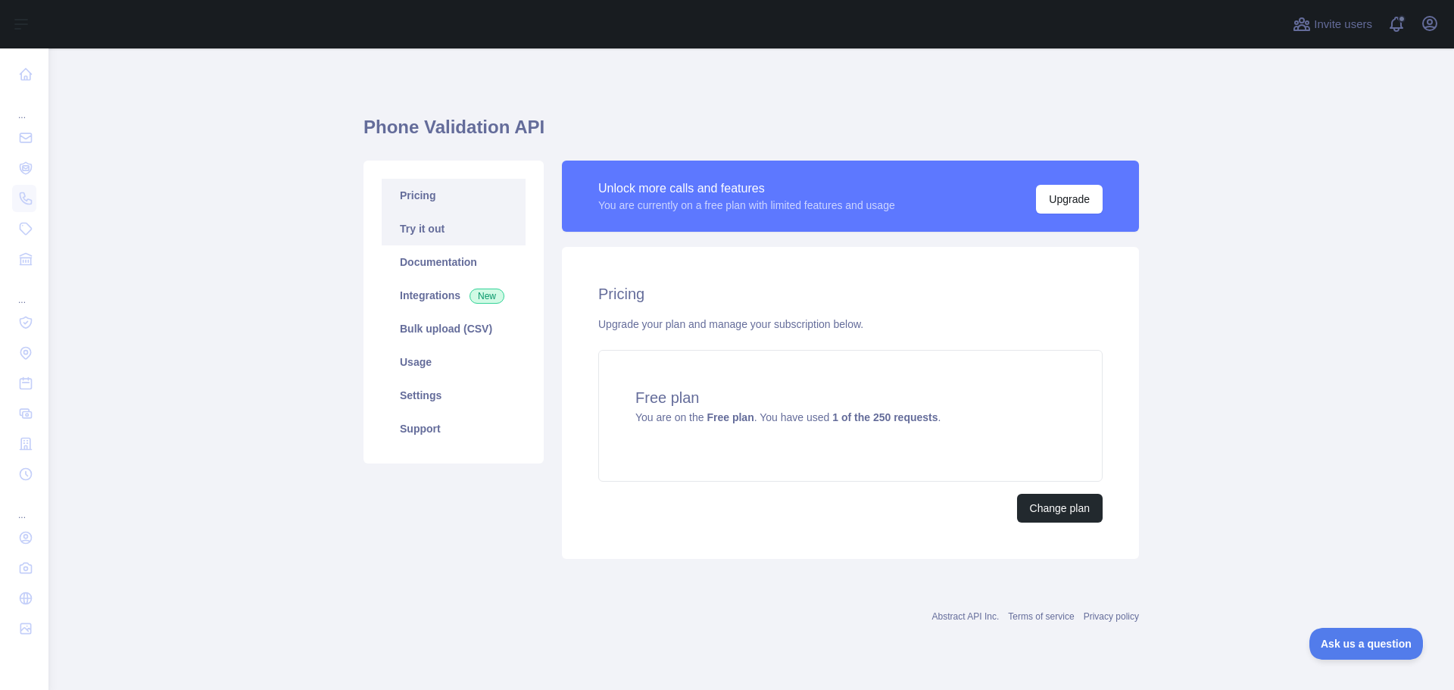
click at [481, 233] on link "Try it out" at bounding box center [454, 228] width 144 height 33
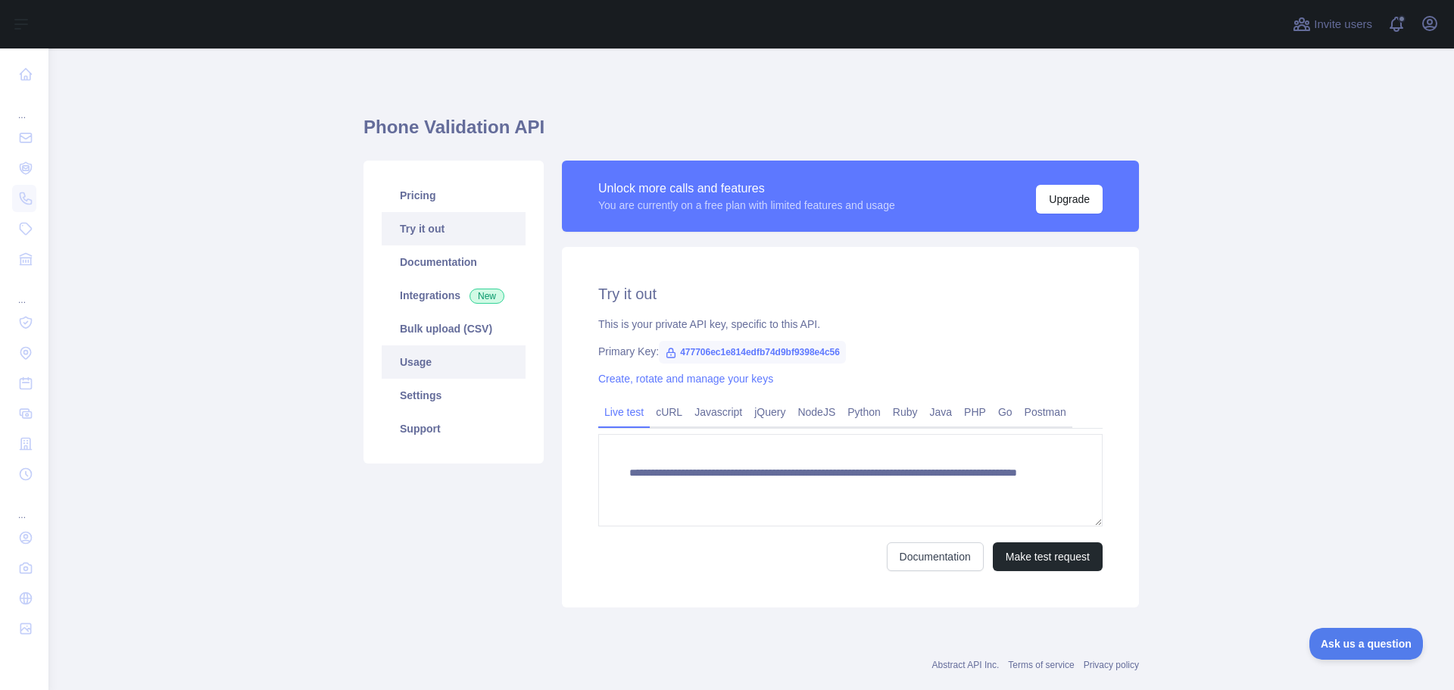
click at [476, 366] on link "Usage" at bounding box center [454, 361] width 144 height 33
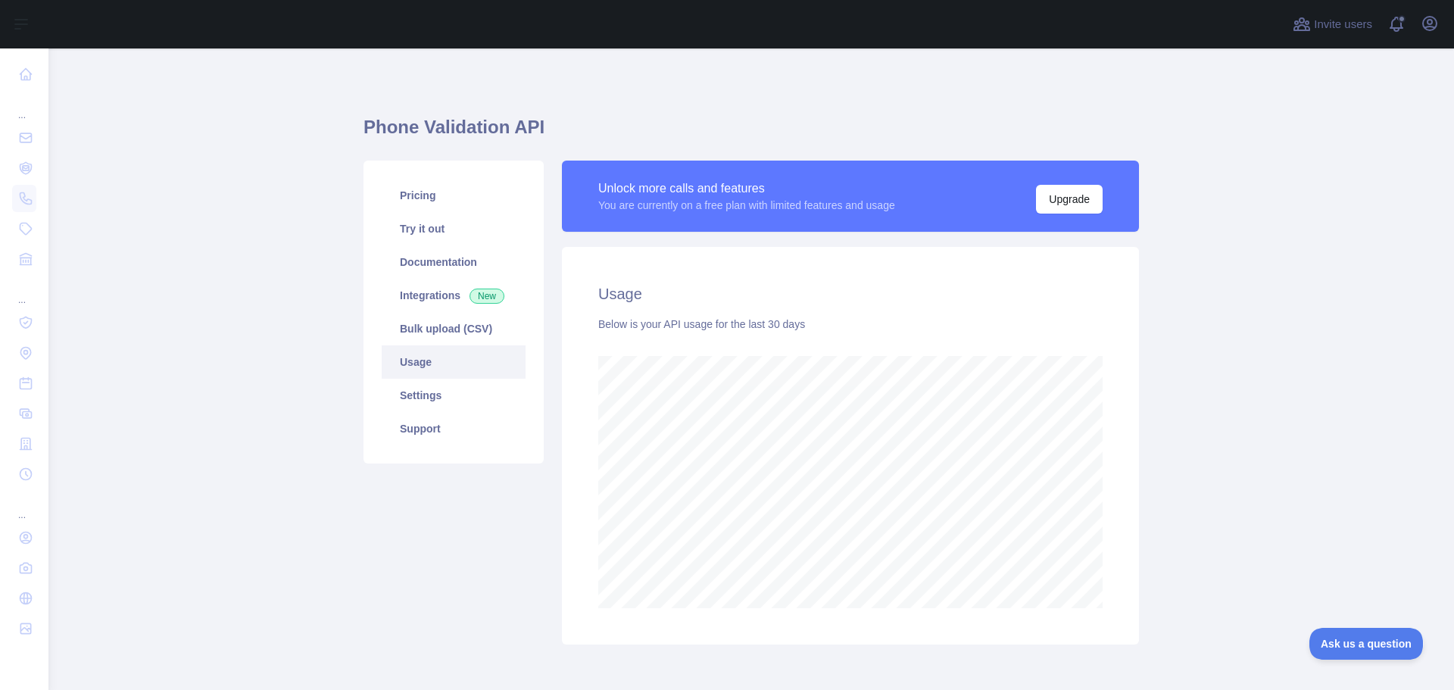
scroll to position [642, 1395]
click at [433, 419] on link "Support" at bounding box center [454, 428] width 144 height 33
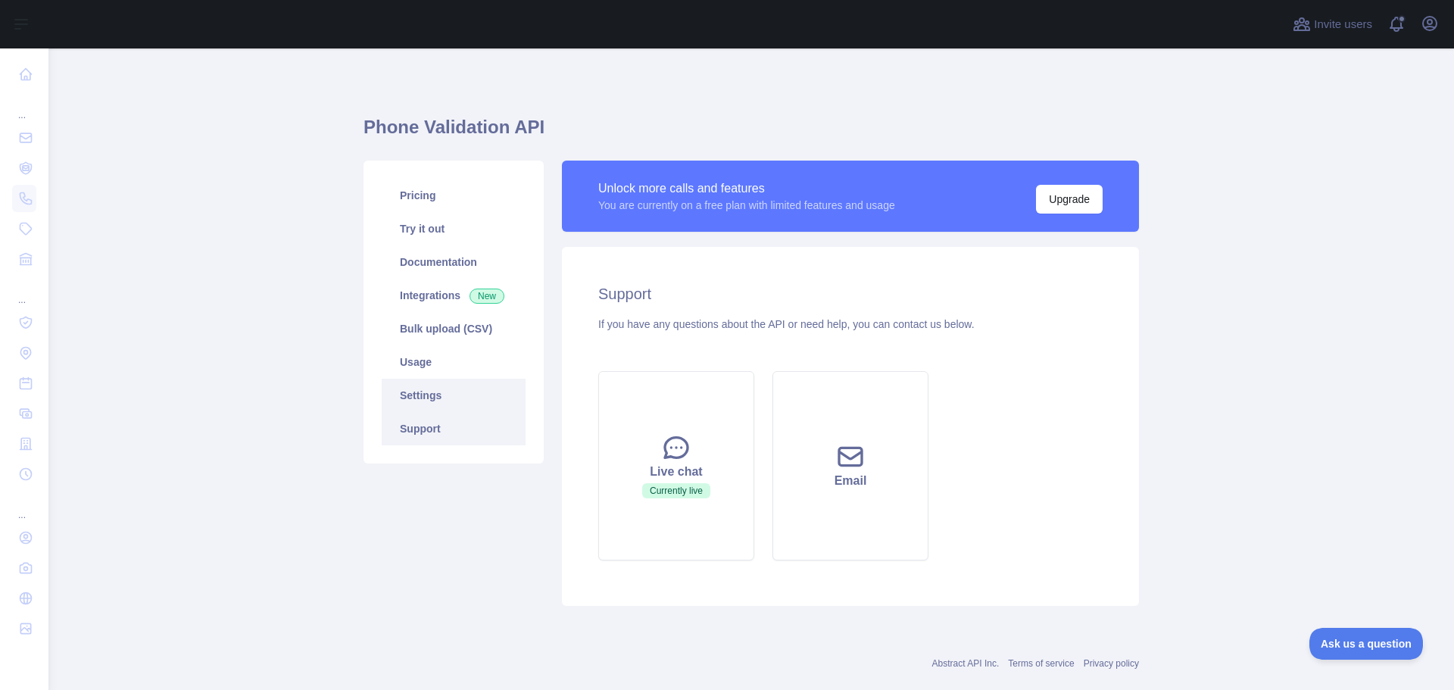
click at [444, 402] on link "Settings" at bounding box center [454, 395] width 144 height 33
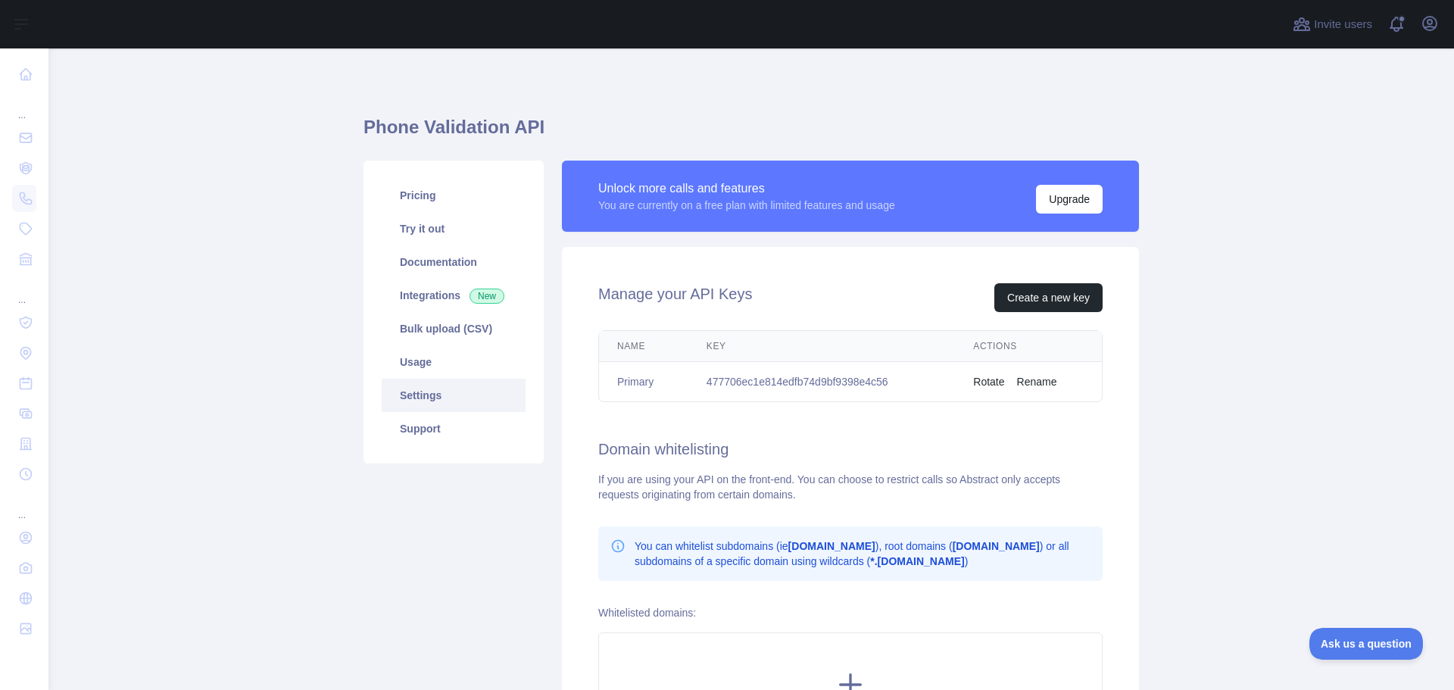
click at [829, 386] on td "477706ec1e814edfb74d9bf9398e4c56" at bounding box center [822, 382] width 267 height 40
copy td "477706ec1e814edfb74d9bf9398e4c56"
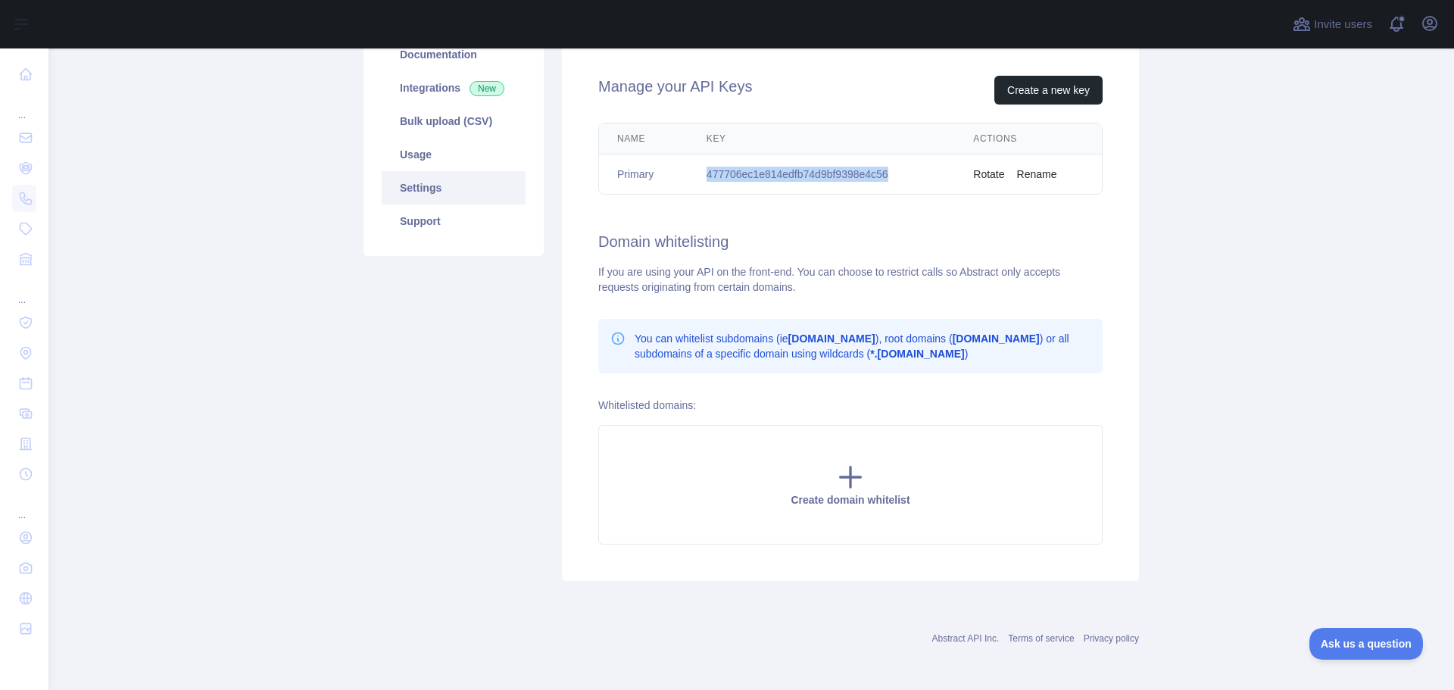
scroll to position [211, 0]
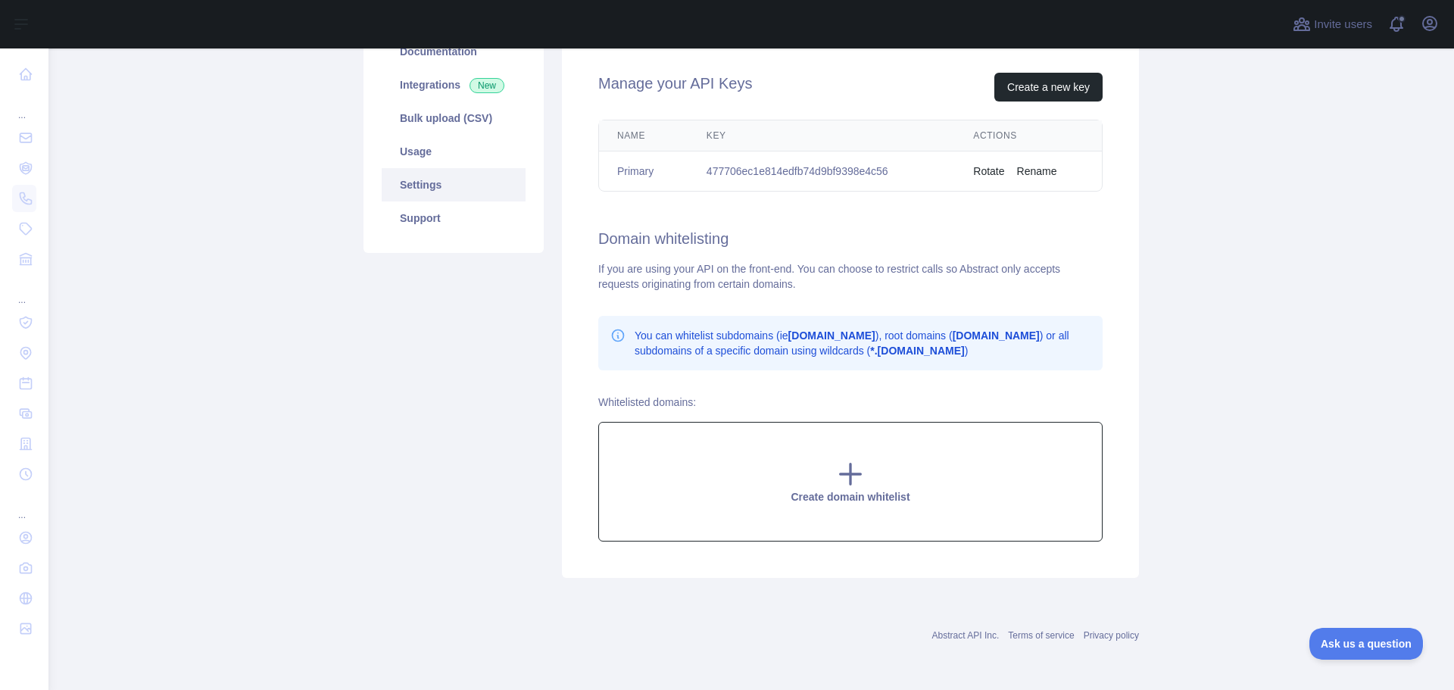
click at [947, 474] on div "Create domain whitelist" at bounding box center [850, 482] width 504 height 120
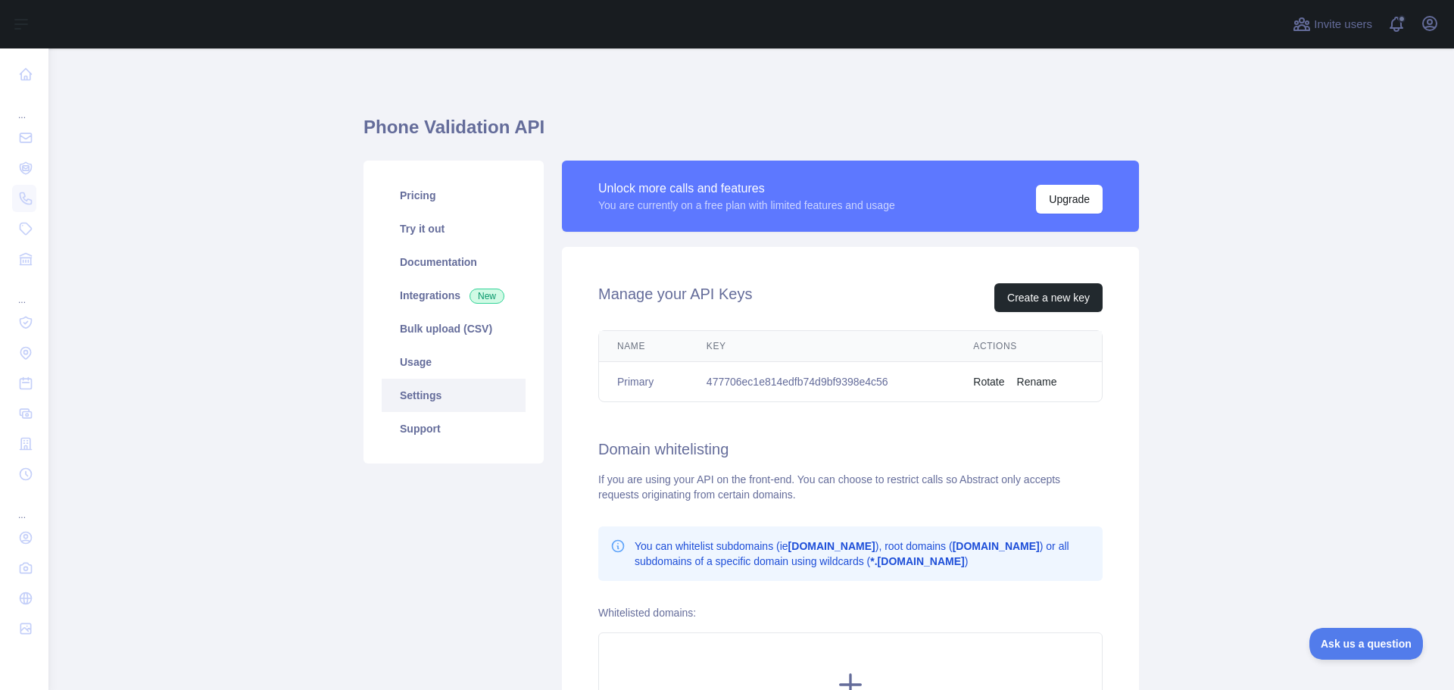
click at [845, 379] on td "477706ec1e814edfb74d9bf9398e4c56" at bounding box center [822, 382] width 267 height 40
copy td "477706ec1e814edfb74d9bf9398e4c56"
click at [993, 381] on button "Rotate" at bounding box center [988, 381] width 31 height 15
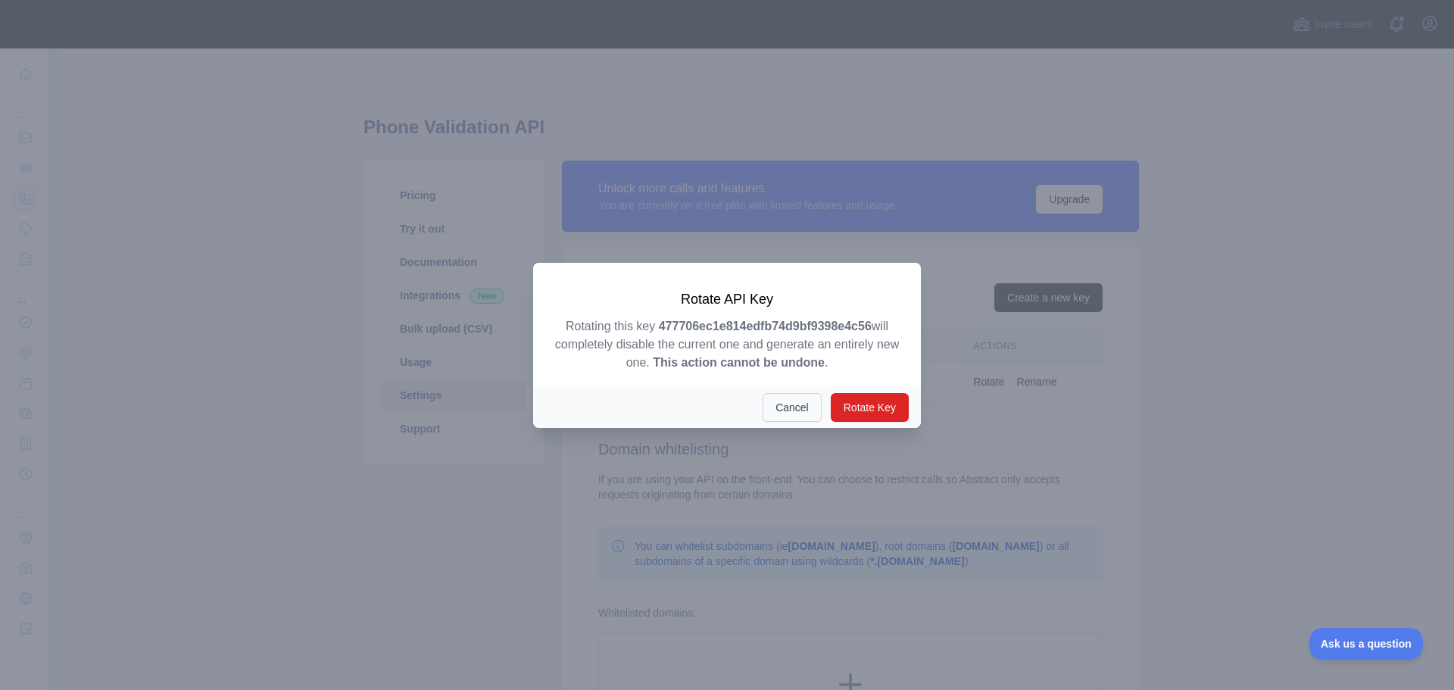
click at [795, 404] on button "Cancel" at bounding box center [792, 407] width 59 height 29
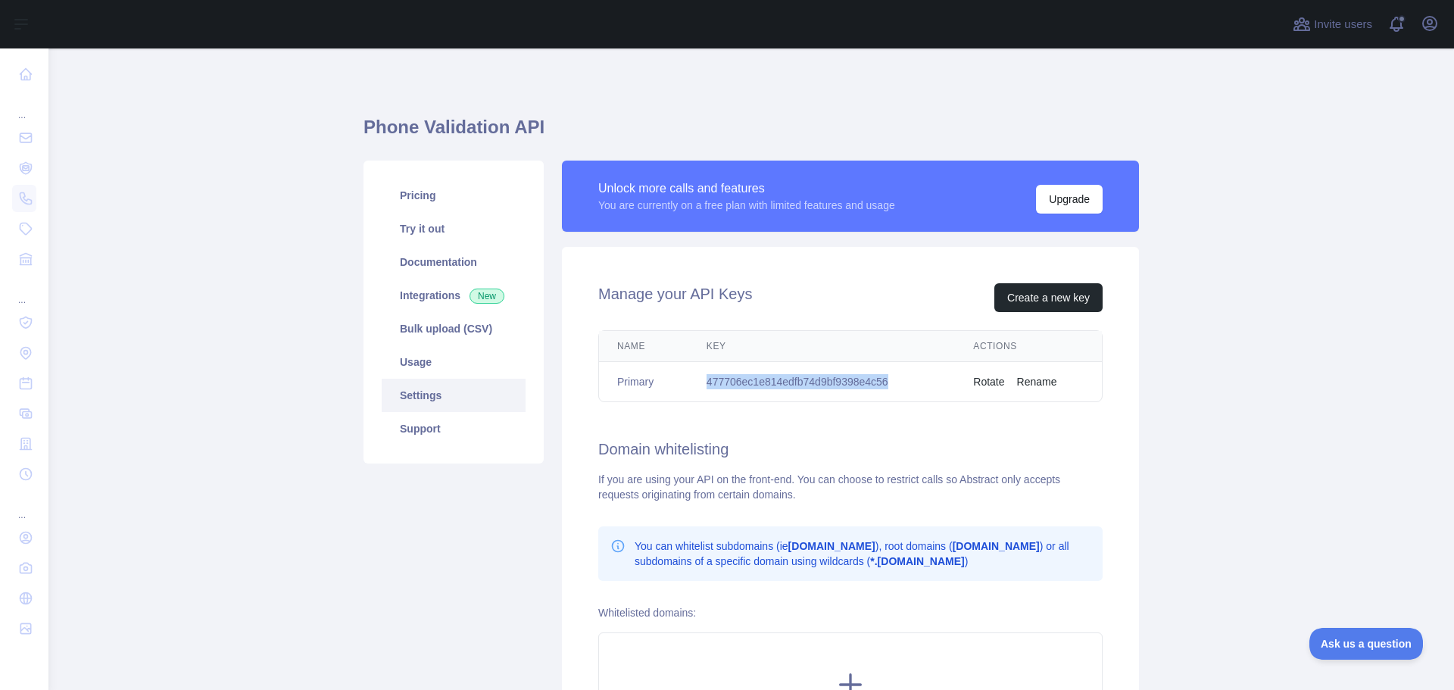
click at [1043, 382] on button "Rename" at bounding box center [1037, 381] width 40 height 15
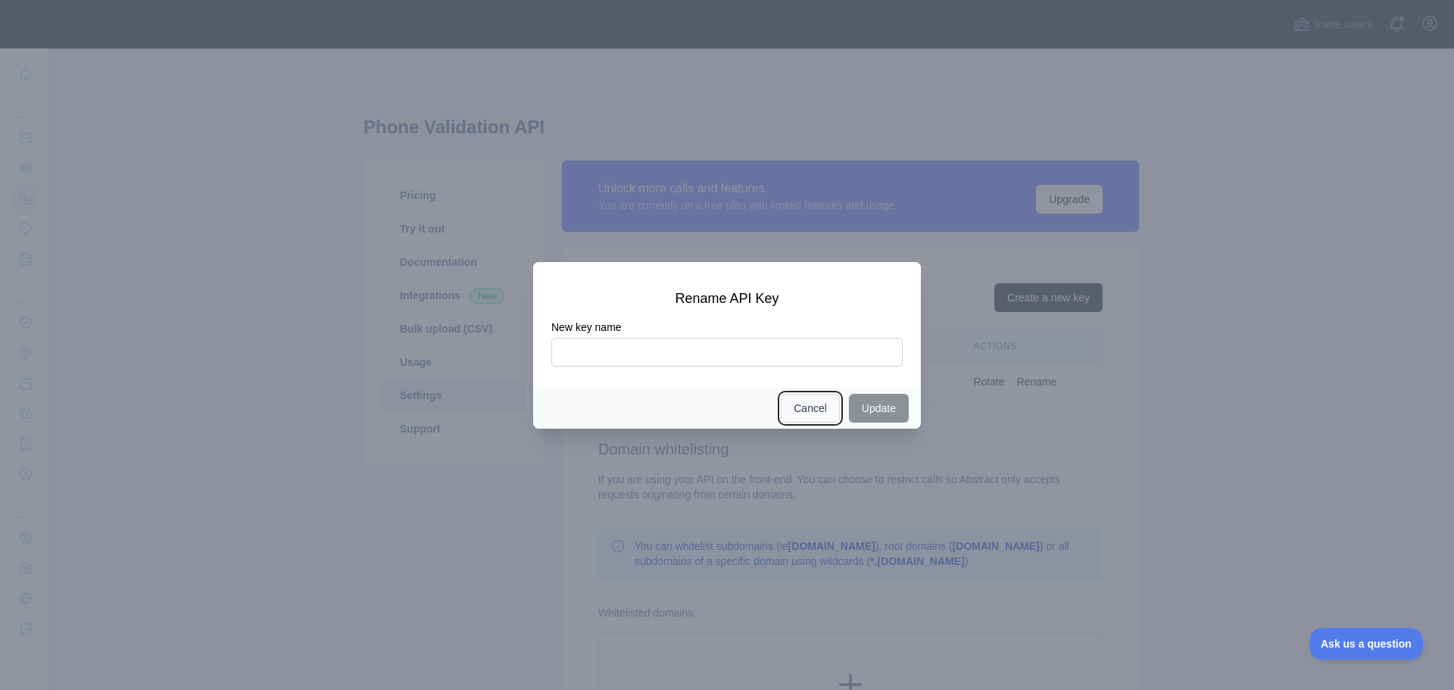
click at [810, 404] on button "Cancel" at bounding box center [810, 408] width 59 height 29
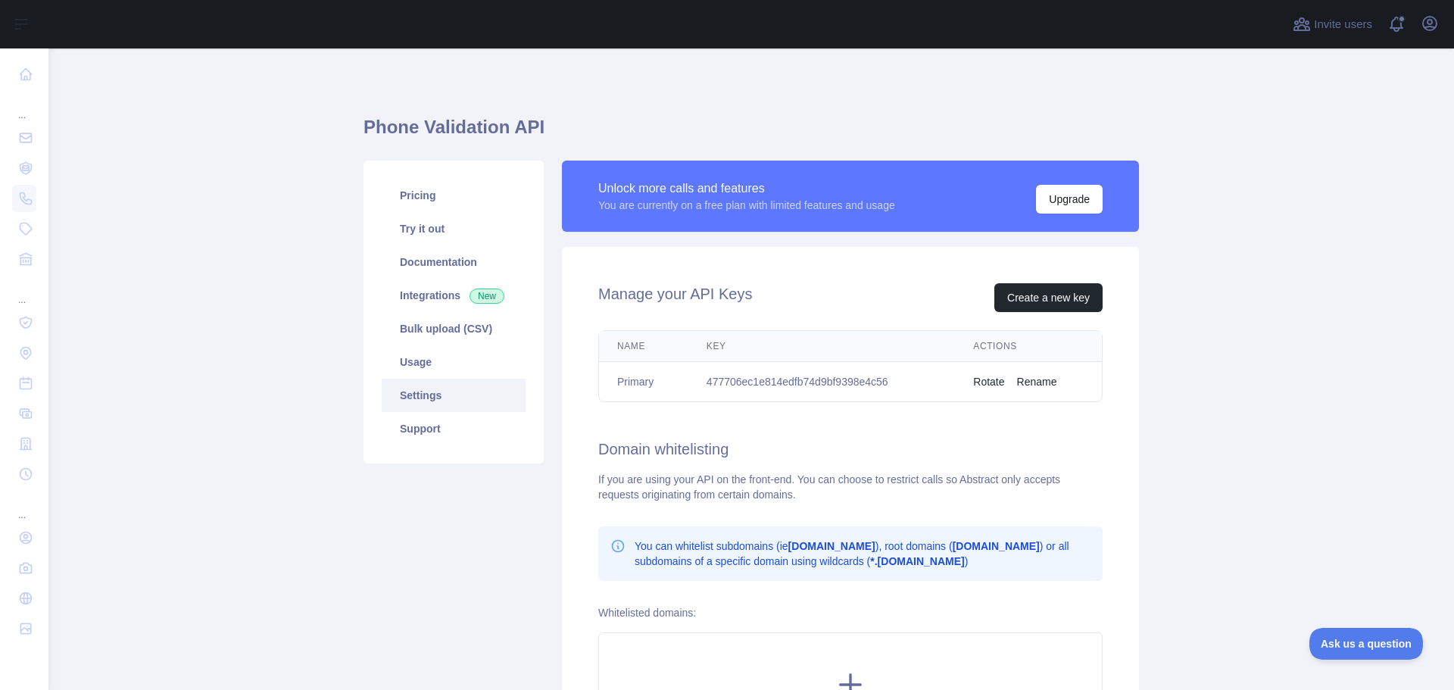
click at [732, 383] on td "477706ec1e814edfb74d9bf9398e4c56" at bounding box center [822, 382] width 267 height 40
copy td "477706ec1e814edfb74d9bf9398e4c56"
click at [447, 234] on link "Try it out" at bounding box center [454, 228] width 144 height 33
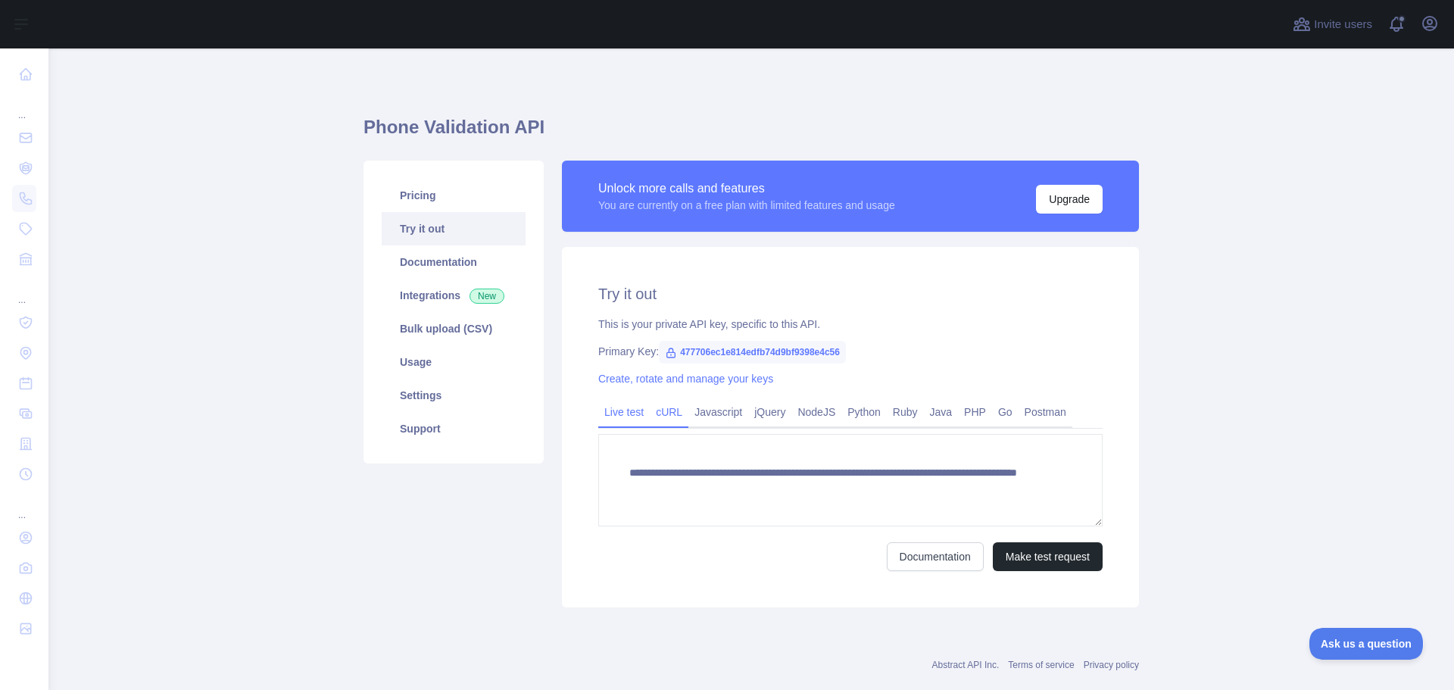
click at [650, 417] on link "cURL" at bounding box center [669, 412] width 39 height 24
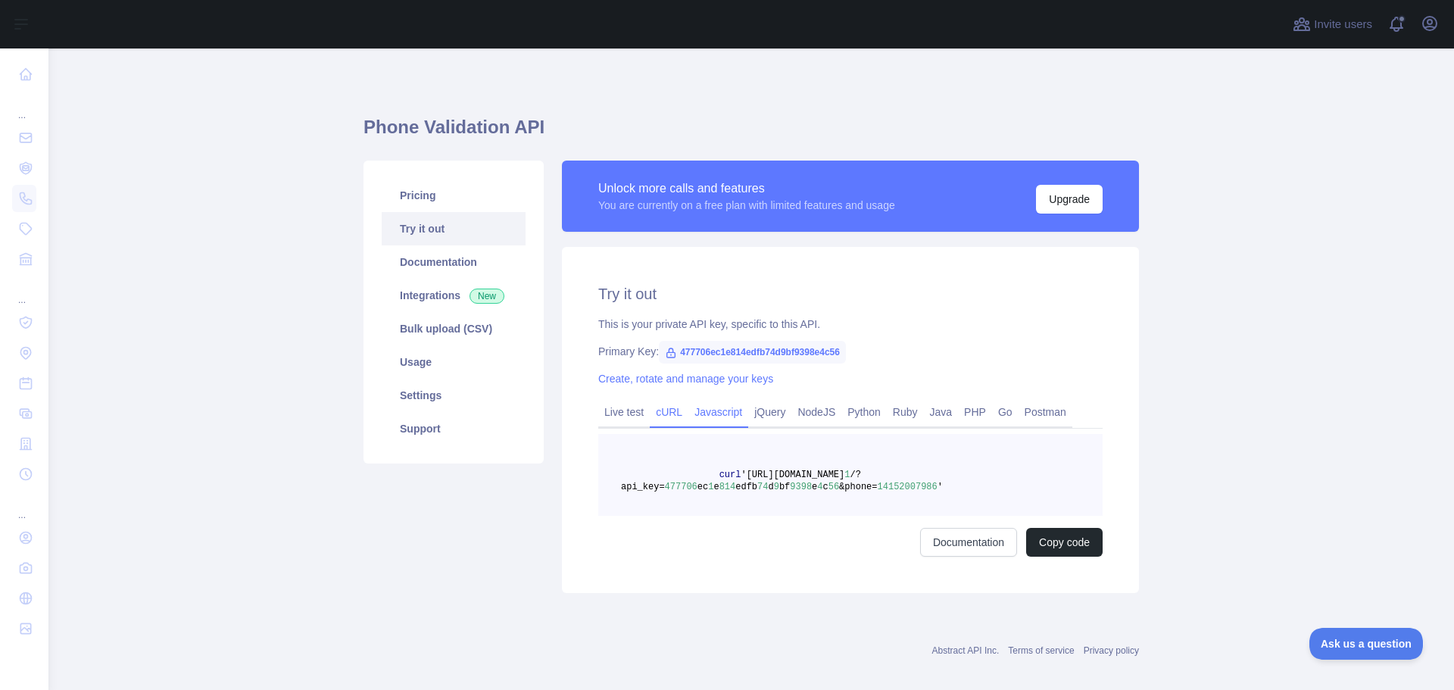
click at [689, 417] on link "Javascript" at bounding box center [719, 412] width 60 height 24
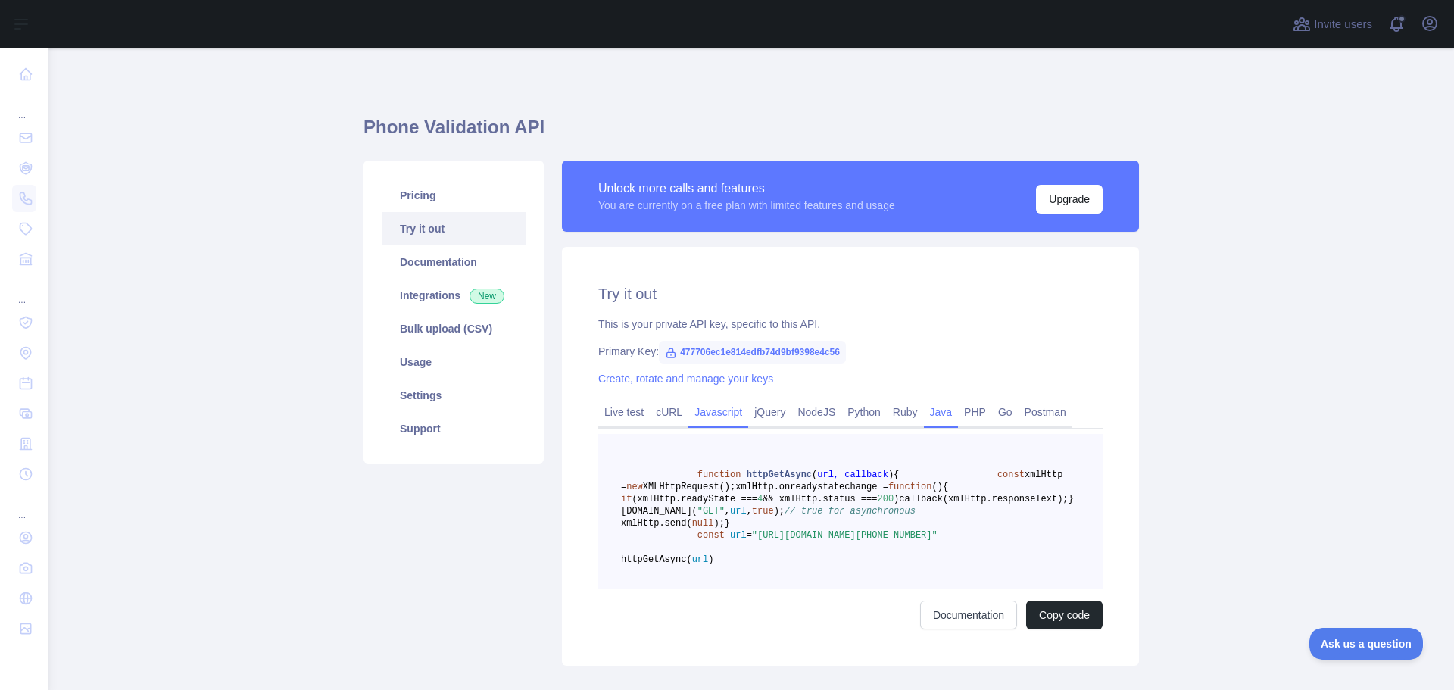
click at [930, 408] on link "Java" at bounding box center [941, 412] width 35 height 24
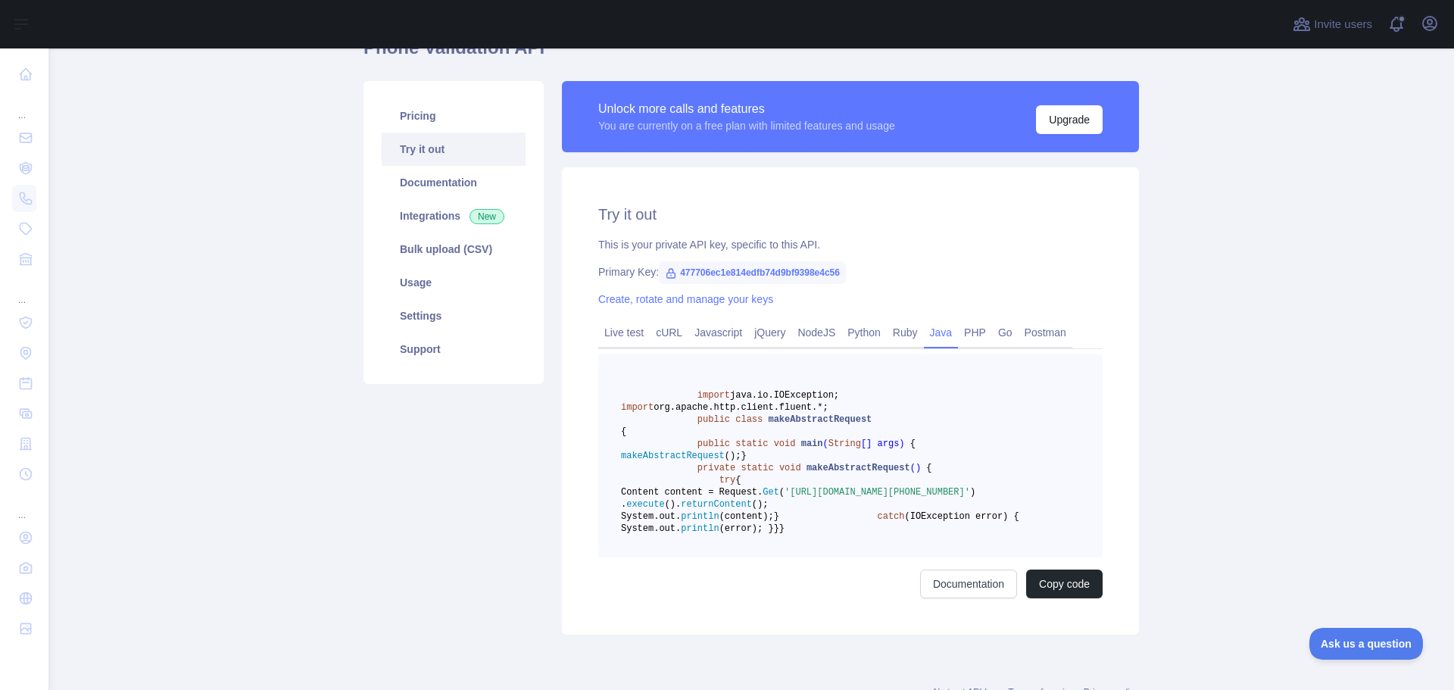
scroll to position [151, 0]
